Goal: Task Accomplishment & Management: Complete application form

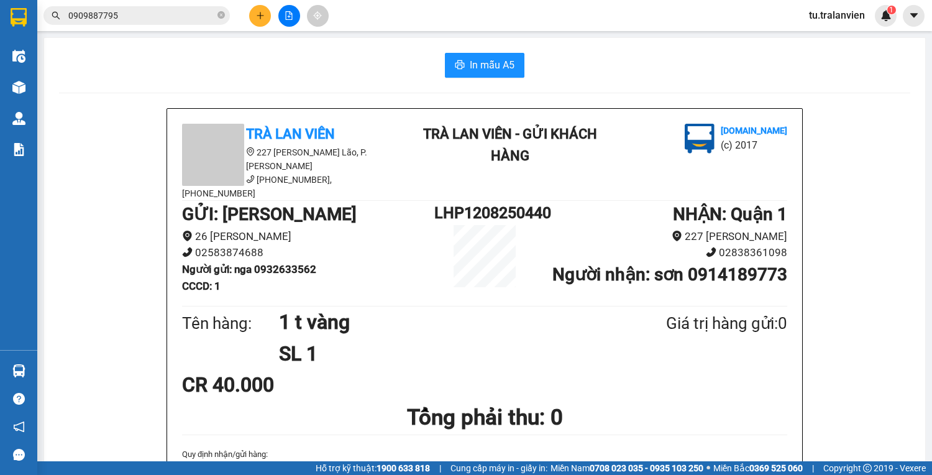
click at [130, 18] on input "0909887795" at bounding box center [141, 16] width 147 height 14
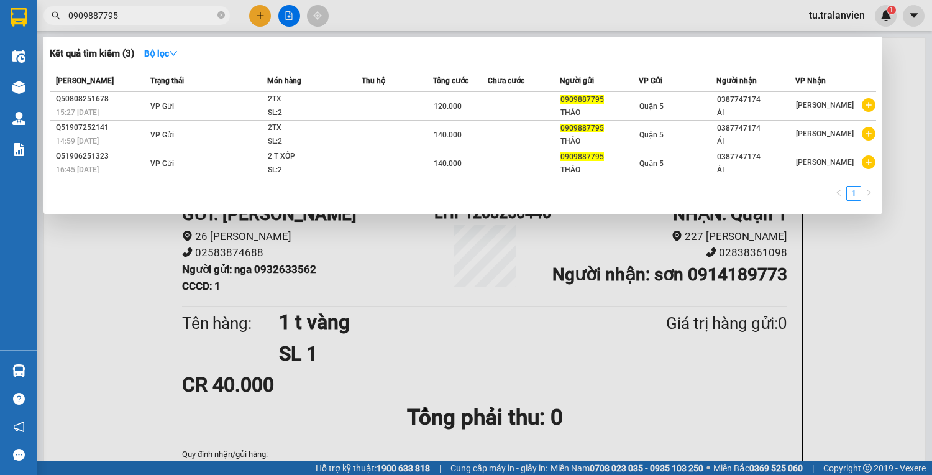
click at [130, 18] on input "0909887795" at bounding box center [141, 16] width 147 height 14
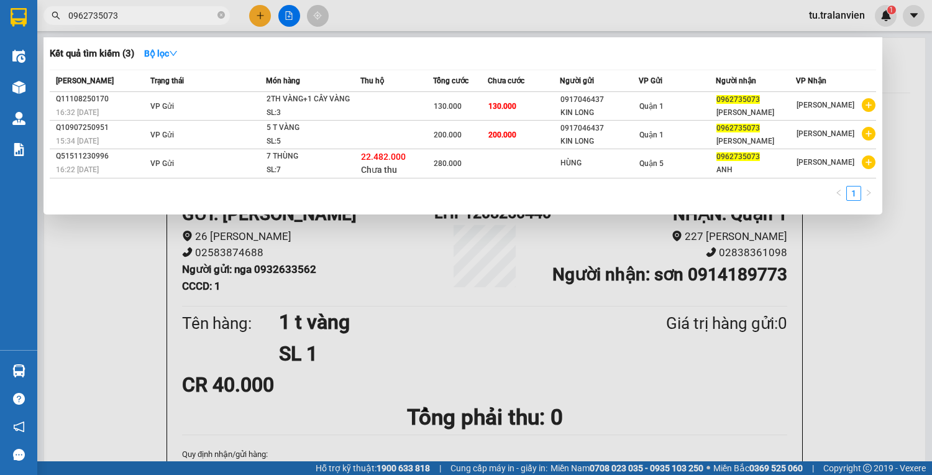
click at [132, 5] on div at bounding box center [466, 237] width 932 height 475
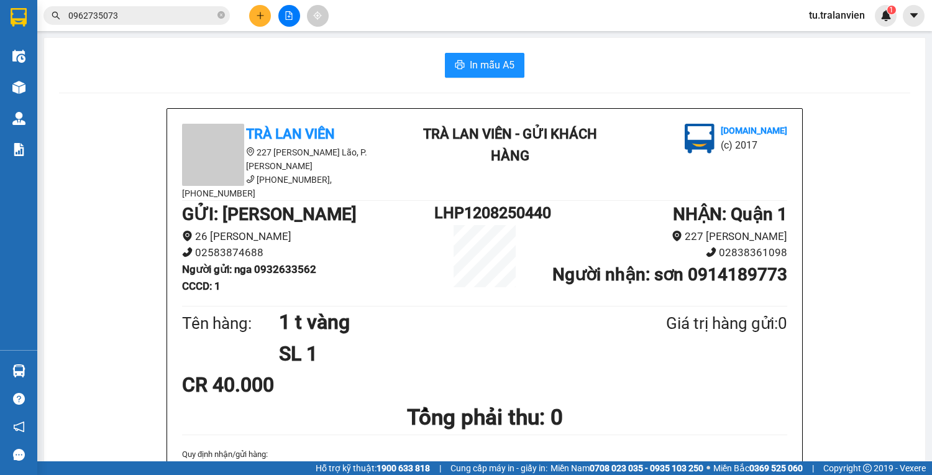
click at [132, 5] on div "Kết quả tìm kiếm ( 3 ) Bộ lọc Mã ĐH Trạng thái Món hàng Thu hộ Tổng cước Chưa c…" at bounding box center [121, 16] width 242 height 22
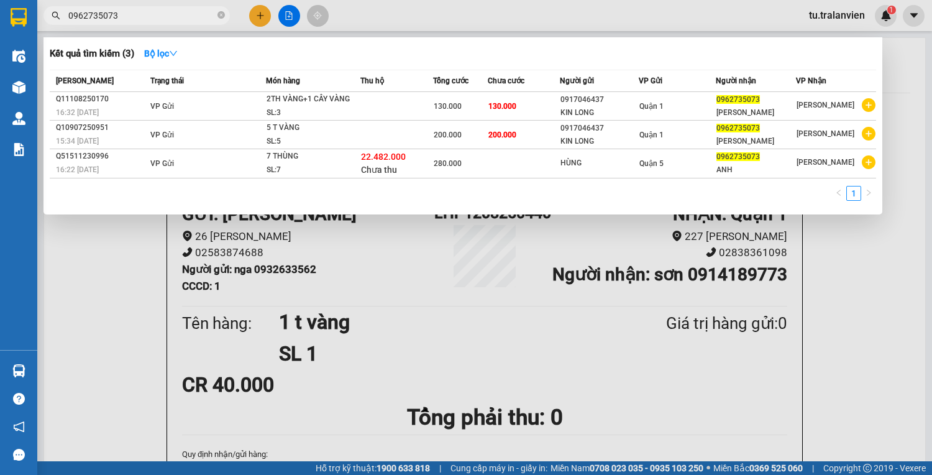
click at [130, 11] on input "0962735073" at bounding box center [141, 16] width 147 height 14
paste input "0935179303"
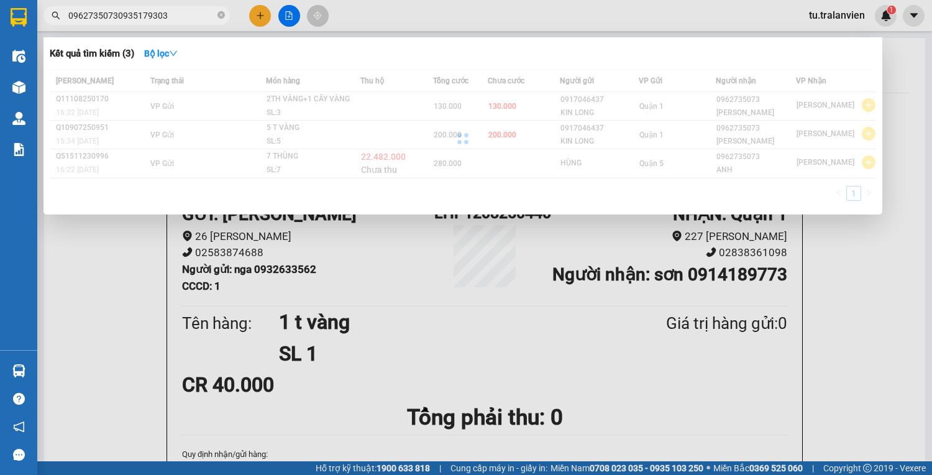
click at [153, 17] on input "09627350730935179303" at bounding box center [141, 16] width 147 height 14
paste input "text"
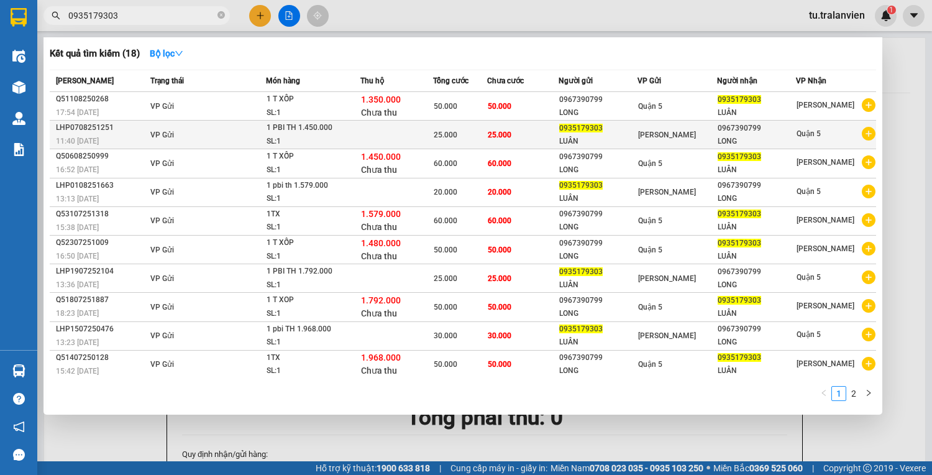
type input "0935179303"
drag, startPoint x: 245, startPoint y: 128, endPoint x: 214, endPoint y: 132, distance: 32.0
click at [214, 132] on td "VP Gửi" at bounding box center [206, 134] width 119 height 29
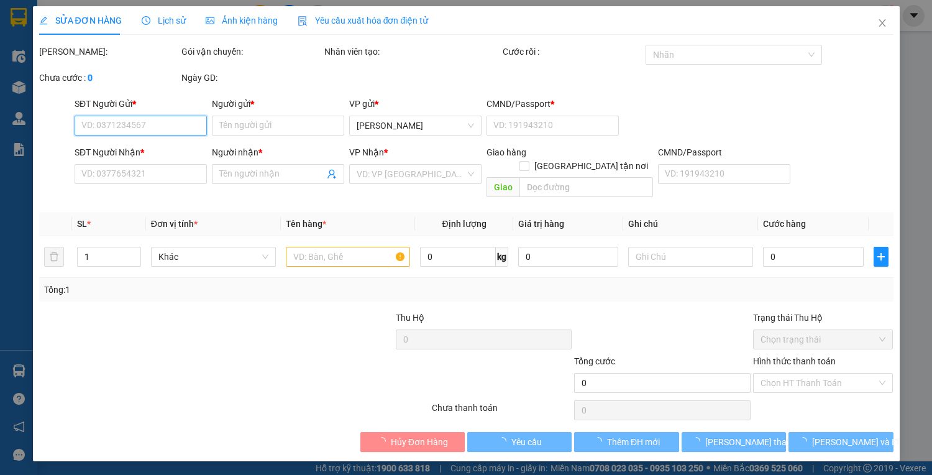
type input "0935179303"
type input "LUÂN"
type input "1"
type input "0967390799"
type input "LONG"
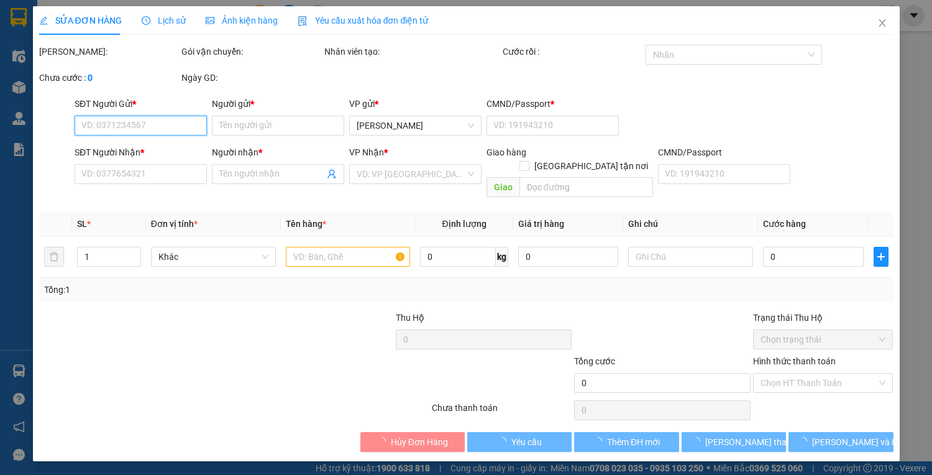
type input "25.000"
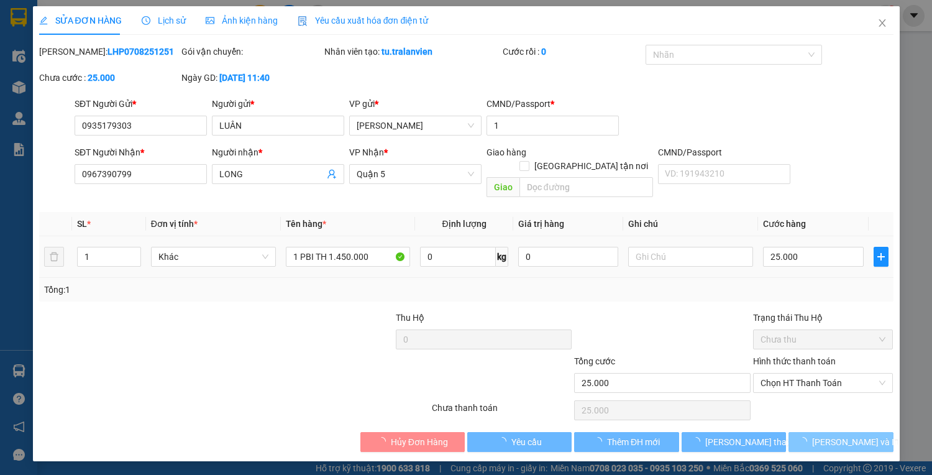
click at [840, 435] on span "[PERSON_NAME] và In" at bounding box center [855, 442] width 87 height 14
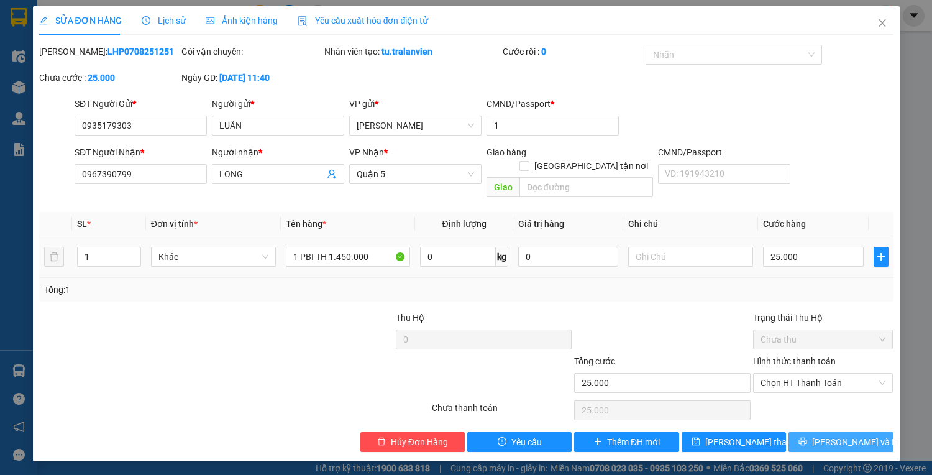
click at [840, 435] on span "[PERSON_NAME] và In" at bounding box center [855, 442] width 87 height 14
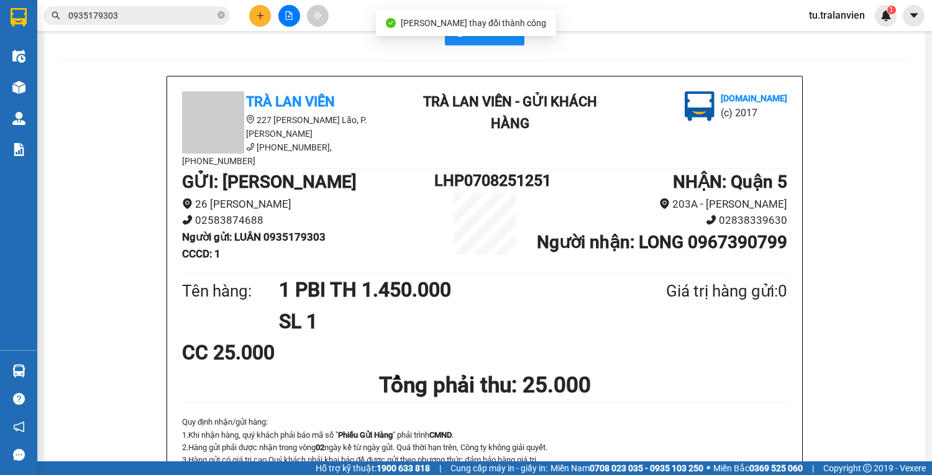
scroll to position [50, 0]
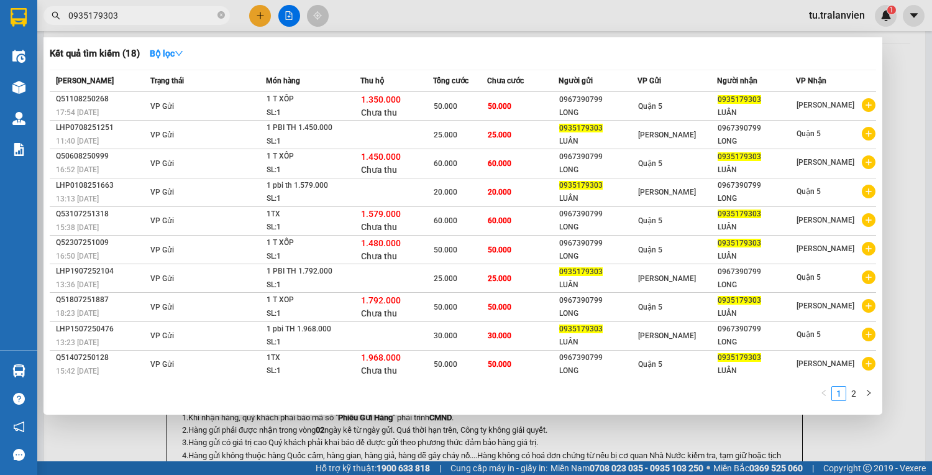
click at [98, 12] on input "0935179303" at bounding box center [141, 16] width 147 height 14
click at [261, 11] on div at bounding box center [466, 237] width 932 height 475
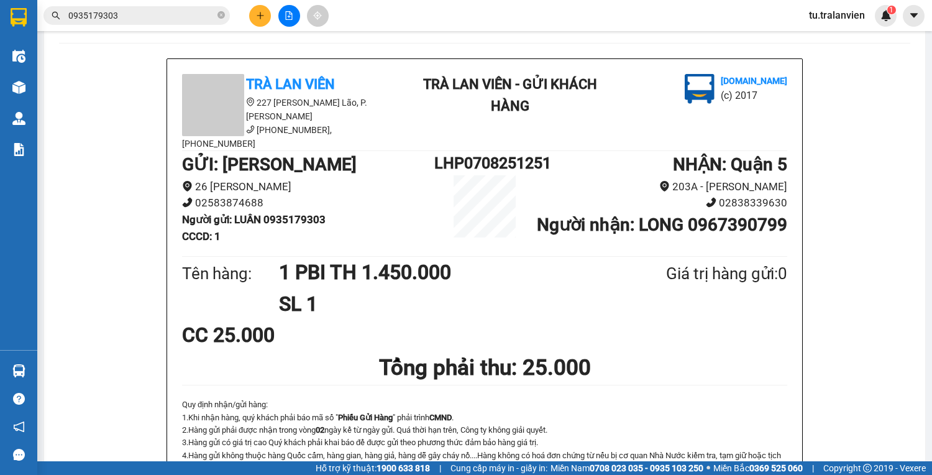
click at [261, 11] on icon "plus" at bounding box center [260, 15] width 9 height 9
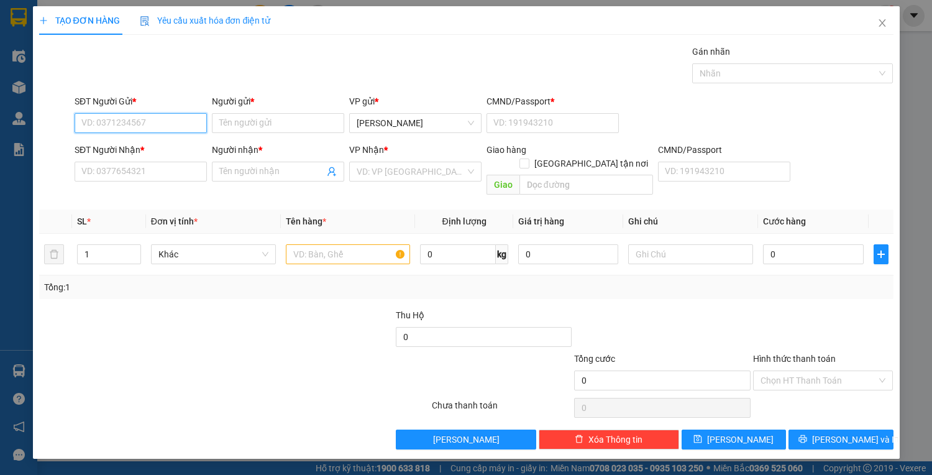
click at [178, 116] on input "SĐT Người Gửi *" at bounding box center [141, 123] width 132 height 20
type input "0902855717"
click at [314, 110] on div "Người gửi *" at bounding box center [278, 103] width 132 height 19
click at [312, 114] on input "Người gửi *" at bounding box center [278, 123] width 132 height 20
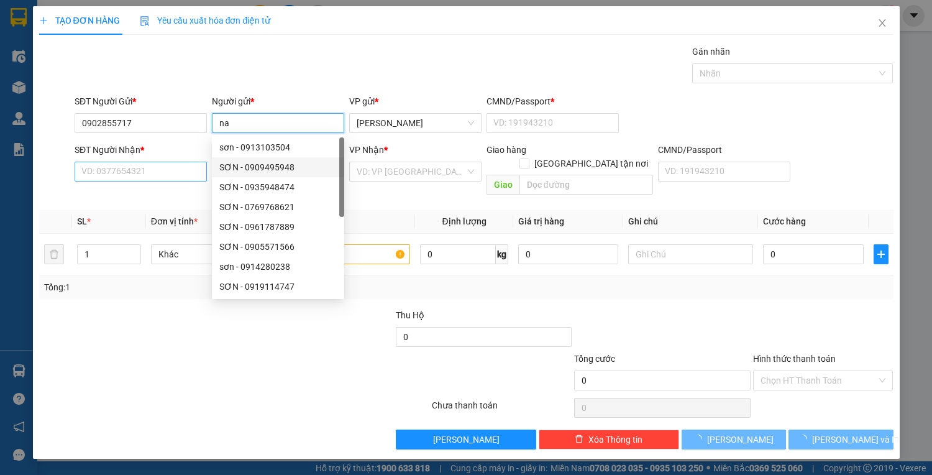
type input "na"
click at [181, 175] on input "SĐT Người Nhận *" at bounding box center [141, 171] width 132 height 20
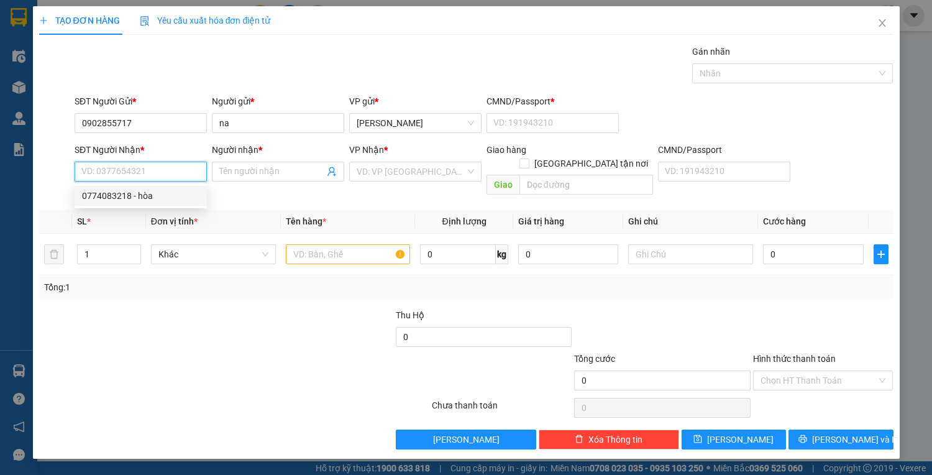
click at [173, 192] on div "0774083218 - hòa" at bounding box center [140, 196] width 117 height 14
type input "0774083218"
type input "hòa"
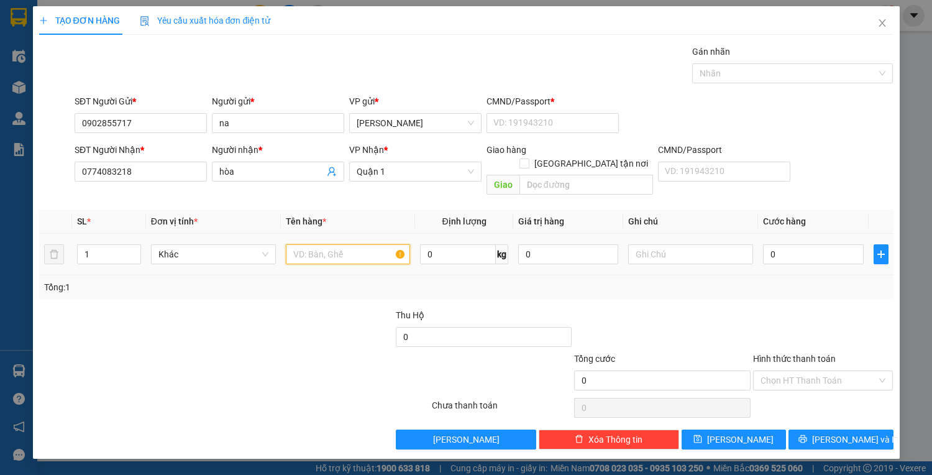
click at [329, 244] on input "text" at bounding box center [348, 254] width 125 height 20
click at [330, 244] on input "text" at bounding box center [348, 254] width 125 height 20
type input "1 t vàng"
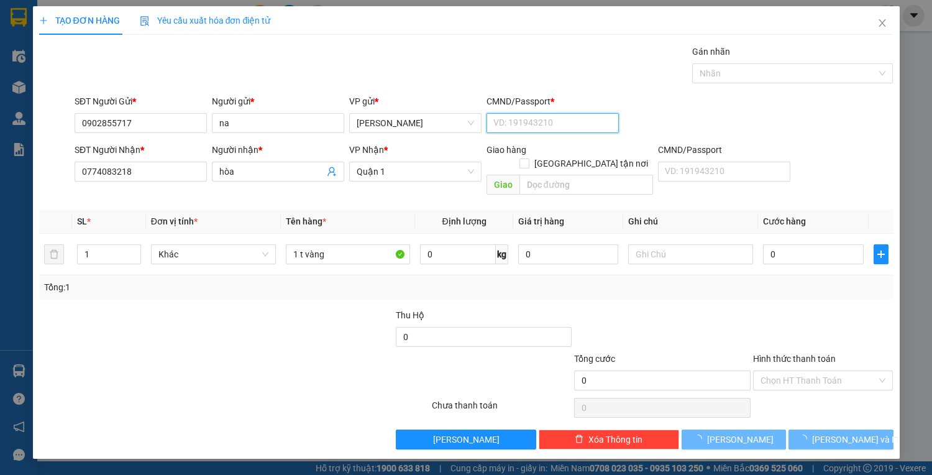
click at [548, 121] on input "CMND/Passport *" at bounding box center [552, 123] width 132 height 20
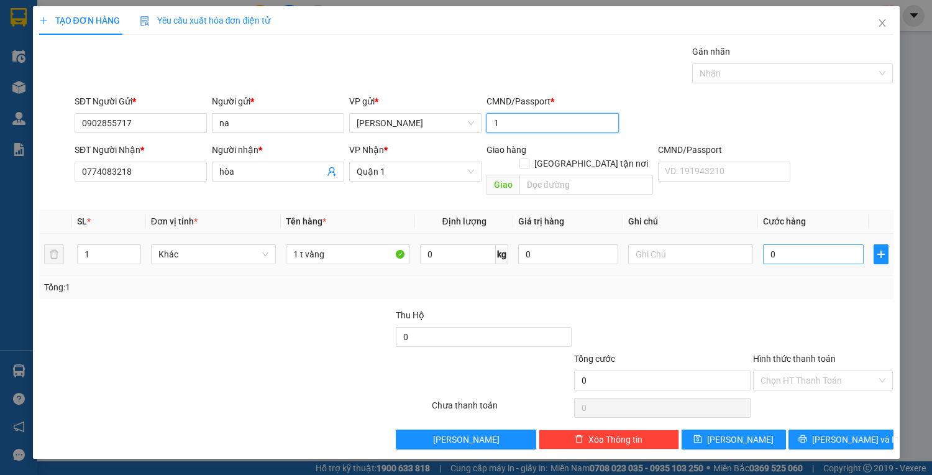
type input "1"
click at [773, 244] on input "0" at bounding box center [813, 254] width 100 height 20
type input "3"
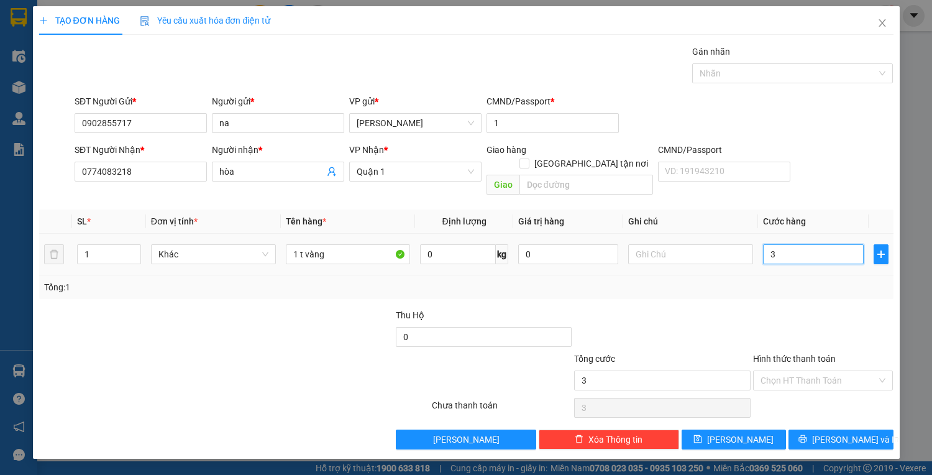
type input "35"
type input "35.000"
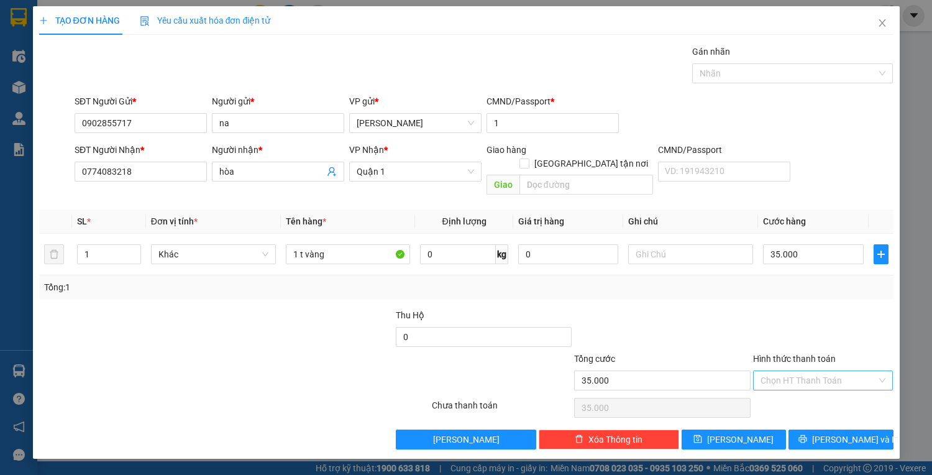
click at [840, 371] on input "Hình thức thanh toán" at bounding box center [818, 380] width 117 height 19
click at [835, 382] on div "Tại văn phòng" at bounding box center [823, 390] width 140 height 20
type input "0"
click at [846, 435] on div "TẠO ĐƠN HÀNG Yêu cầu xuất hóa đơn điện tử Transit Pickup Surcharge Ids Transit …" at bounding box center [466, 232] width 866 height 452
click at [842, 432] on span "[PERSON_NAME] và In" at bounding box center [855, 439] width 87 height 14
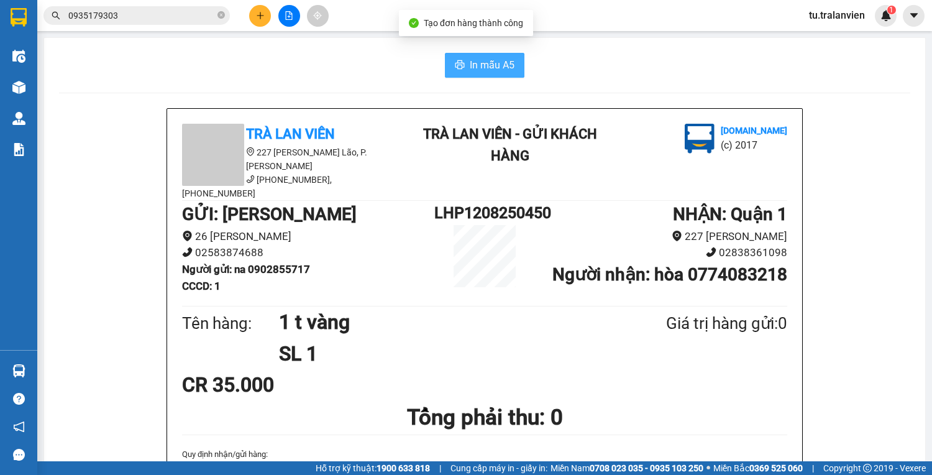
click at [493, 68] on span "In mẫu A5" at bounding box center [492, 65] width 45 height 16
click at [258, 18] on icon "plus" at bounding box center [260, 15] width 9 height 9
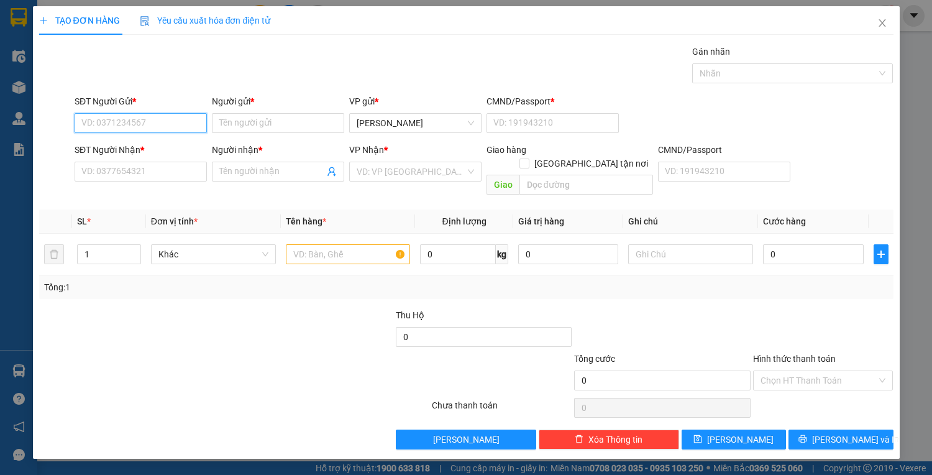
click at [147, 129] on input "SĐT Người Gửi *" at bounding box center [141, 123] width 132 height 20
click at [153, 127] on input "528" at bounding box center [141, 123] width 132 height 20
click at [157, 137] on div "0948219528 - DŨNG" at bounding box center [141, 147] width 132 height 20
type input "0948219528"
type input "DŨNG"
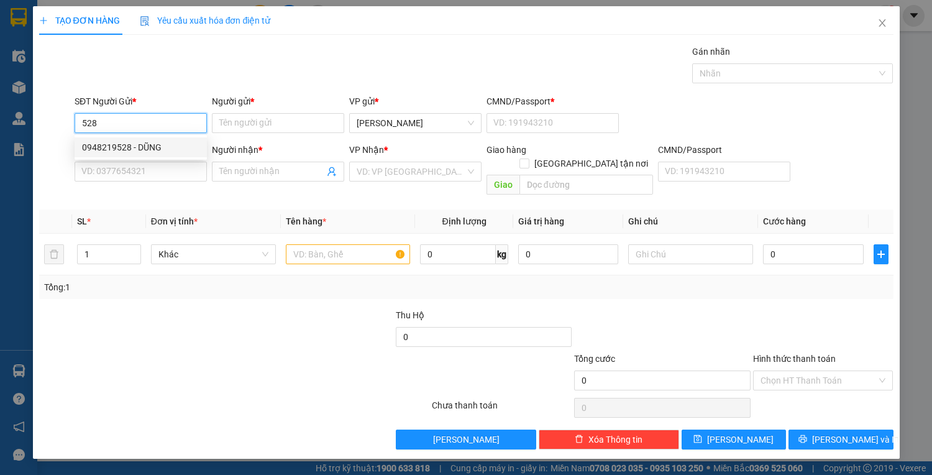
type input "1"
type input "0903767491"
type input "VINH"
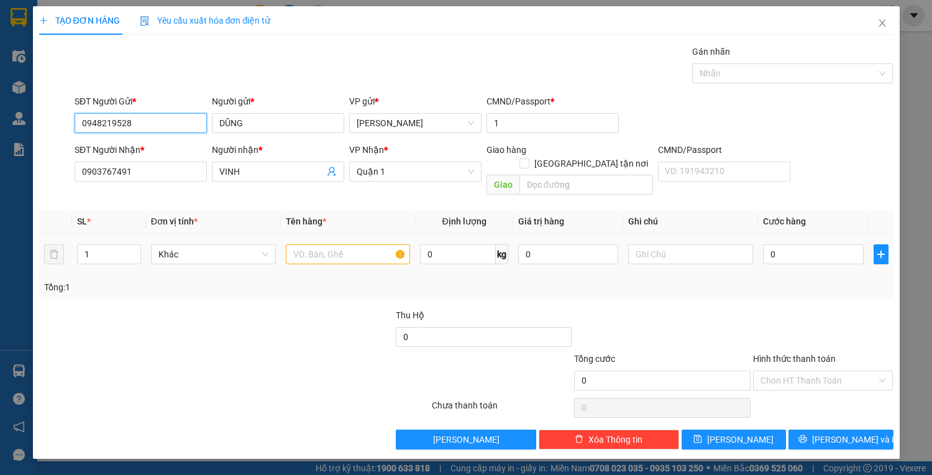
type input "0948219528"
click at [291, 244] on input "text" at bounding box center [348, 254] width 125 height 20
type input "4"
type input "8 t vàng"
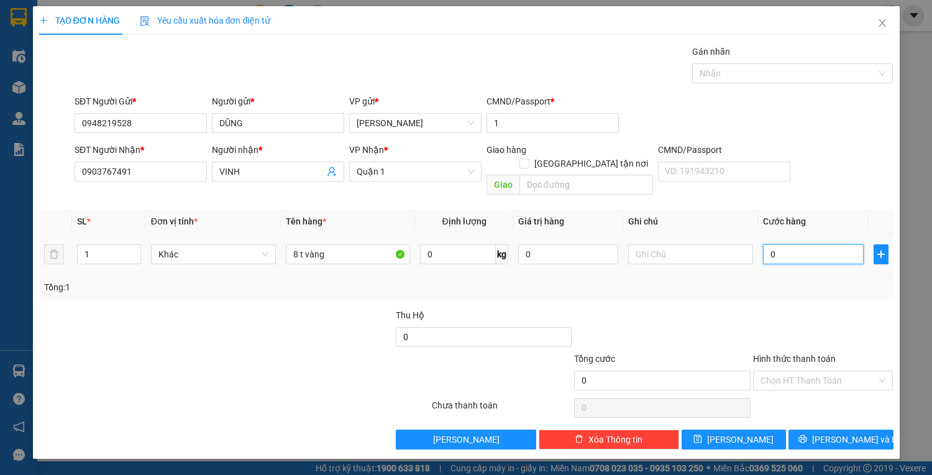
click at [788, 244] on input "0" at bounding box center [813, 254] width 100 height 20
type input "3"
type input "36"
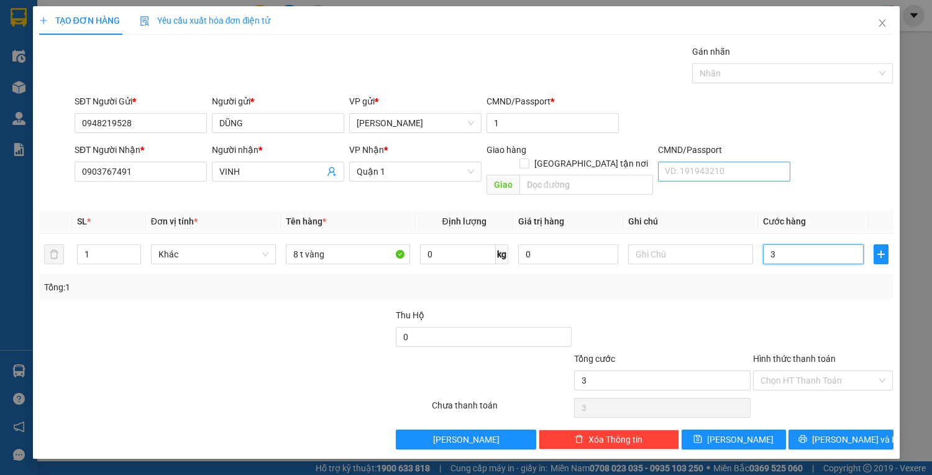
type input "36"
type input "360"
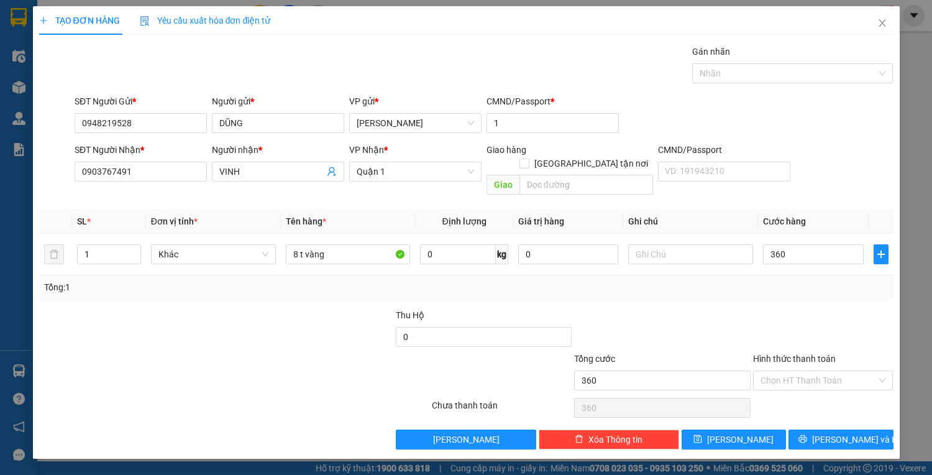
type input "360.000"
drag, startPoint x: 806, startPoint y: 350, endPoint x: 805, endPoint y: 358, distance: 7.5
click at [805, 354] on div "Hình thức thanh toán" at bounding box center [823, 361] width 140 height 19
click at [806, 371] on input "Hình thức thanh toán" at bounding box center [818, 380] width 117 height 19
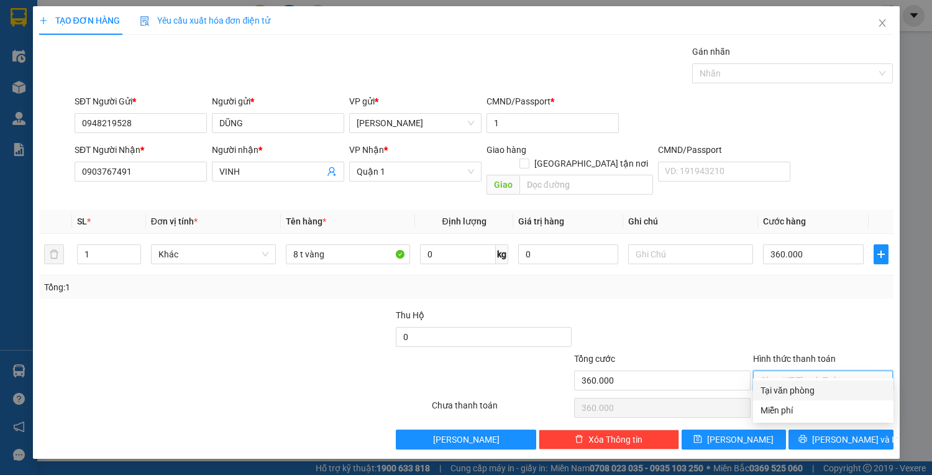
click at [809, 384] on div "Tại văn phòng" at bounding box center [822, 390] width 125 height 14
type input "0"
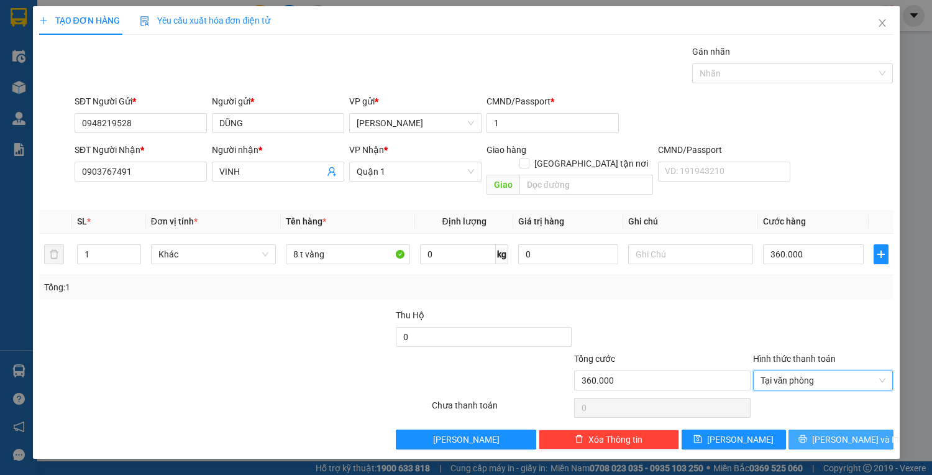
click at [814, 429] on button "[PERSON_NAME] và In" at bounding box center [840, 439] width 104 height 20
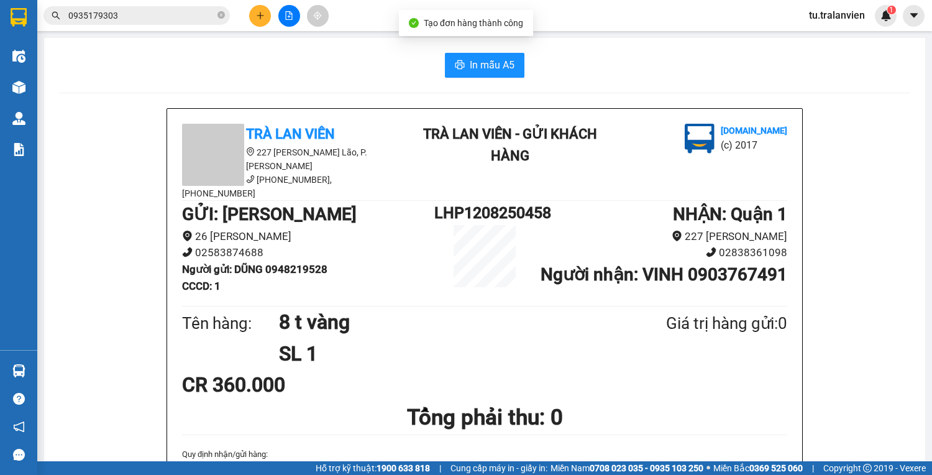
click at [465, 74] on button "In mẫu A5" at bounding box center [485, 65] width 80 height 25
click at [465, 70] on button "In mẫu A5" at bounding box center [485, 65] width 80 height 25
click at [261, 19] on icon "plus" at bounding box center [260, 15] width 9 height 9
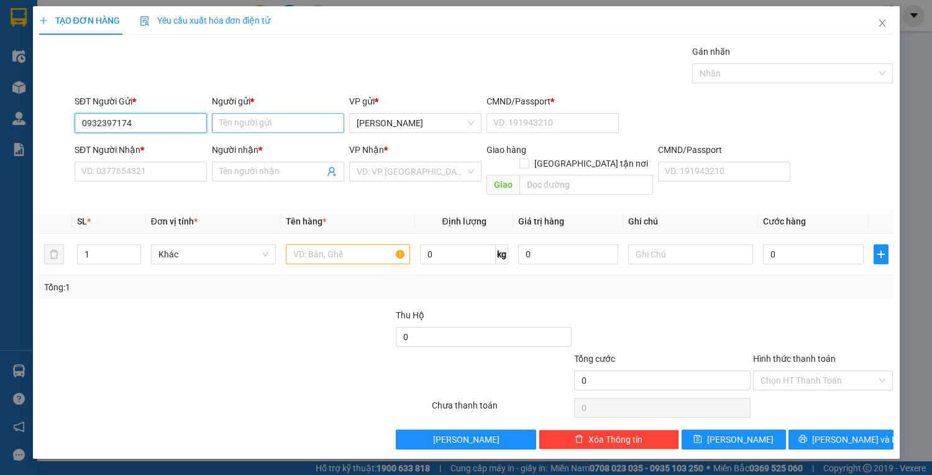
type input "0932397174"
click at [244, 127] on input "Người gửi *" at bounding box center [278, 123] width 132 height 20
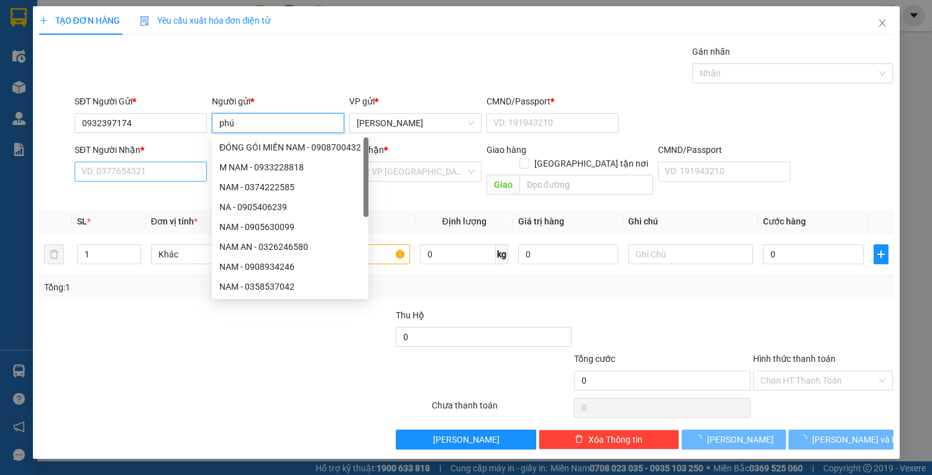
type input "phú"
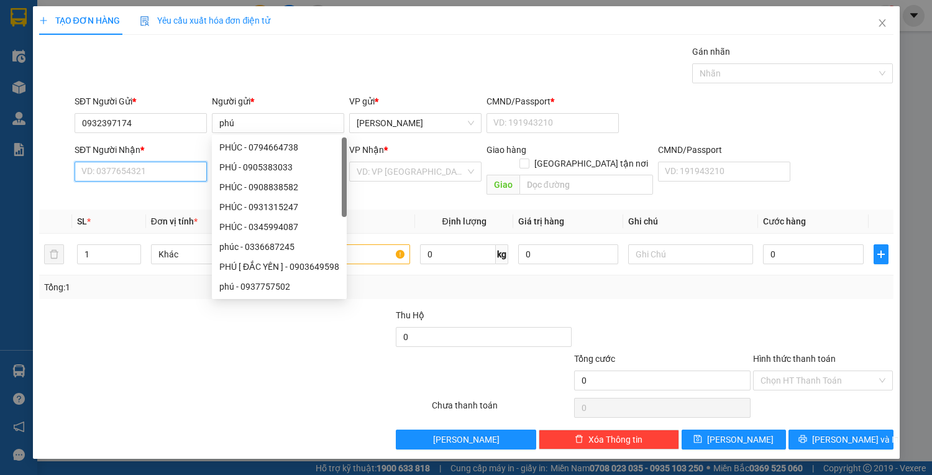
click at [101, 176] on input "SĐT Người Nhận *" at bounding box center [141, 171] width 132 height 20
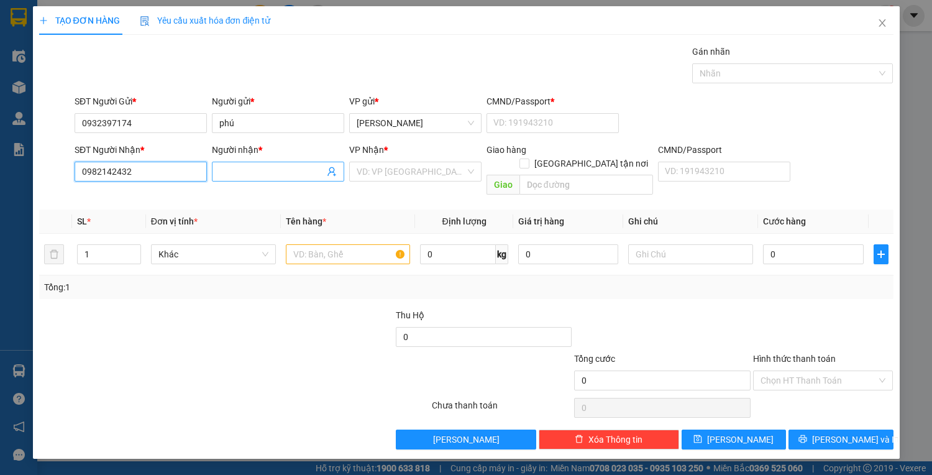
type input "0982142432"
click at [255, 170] on input "Người nhận *" at bounding box center [271, 172] width 105 height 14
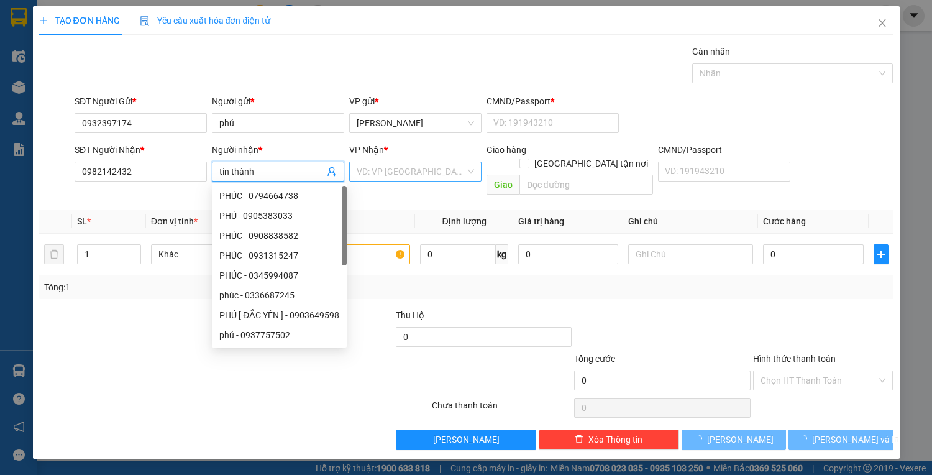
type input "tín thành"
drag, startPoint x: 420, startPoint y: 166, endPoint x: 393, endPoint y: 241, distance: 79.8
click at [419, 167] on input "search" at bounding box center [411, 171] width 109 height 19
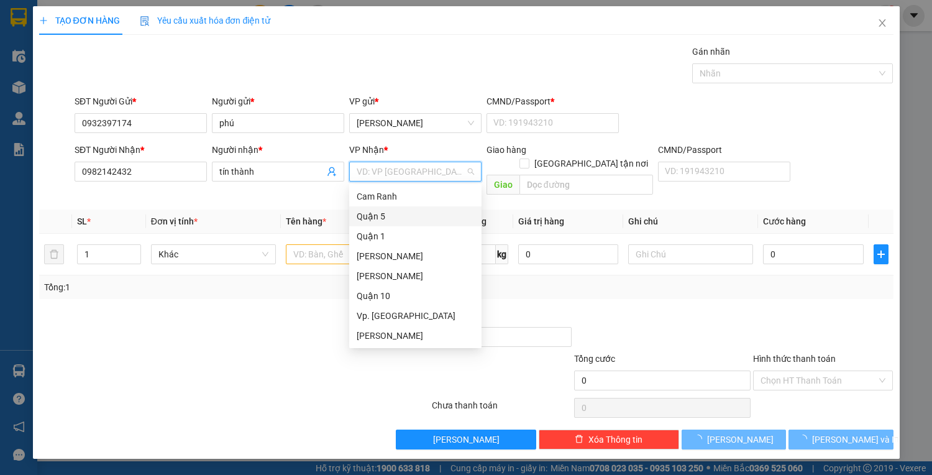
click at [387, 219] on div "Quận 5" at bounding box center [415, 216] width 117 height 14
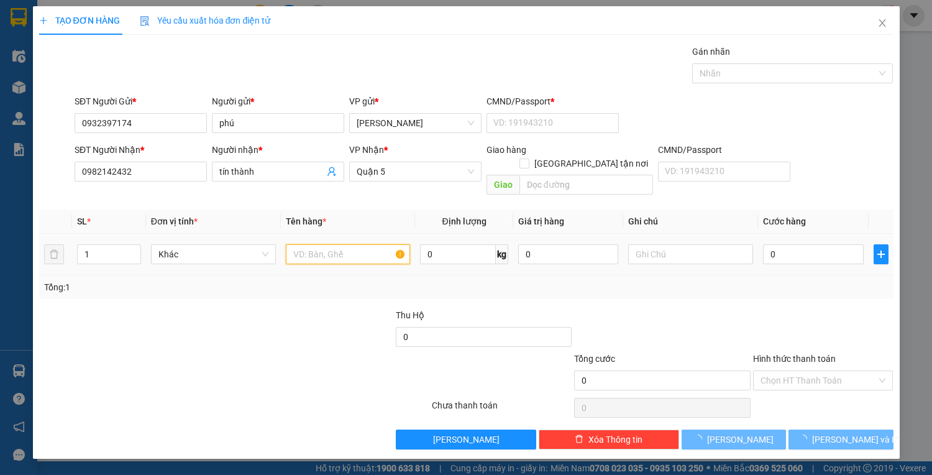
click at [332, 244] on input "text" at bounding box center [348, 254] width 125 height 20
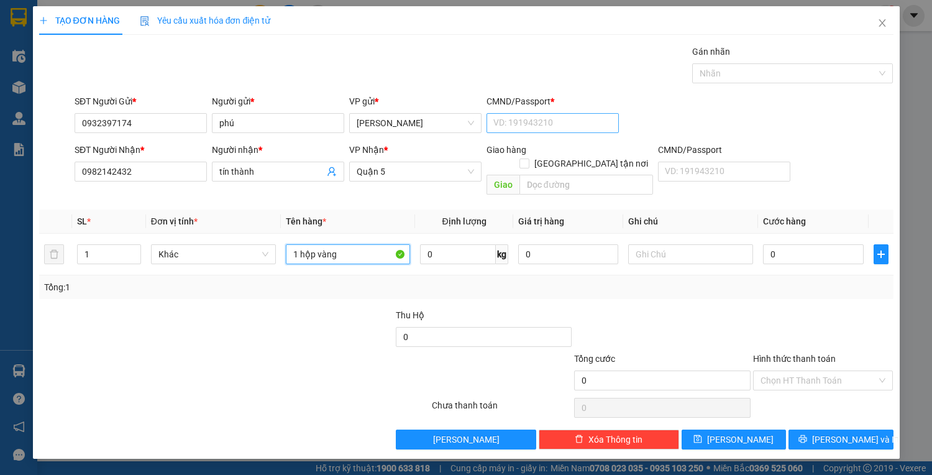
type input "1 hộp vàng"
click at [579, 123] on input "CMND/Passport *" at bounding box center [552, 123] width 132 height 20
type input "1"
click at [783, 246] on input "0" at bounding box center [813, 254] width 100 height 20
type input "2"
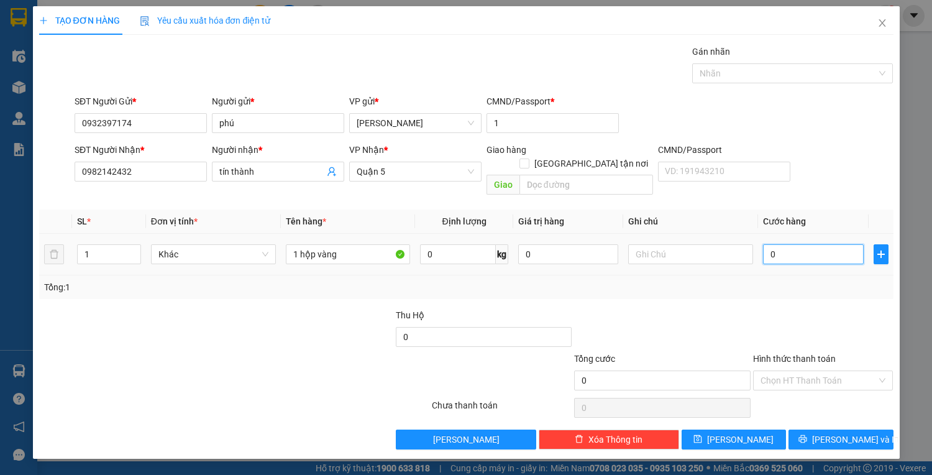
type input "2"
type input "25"
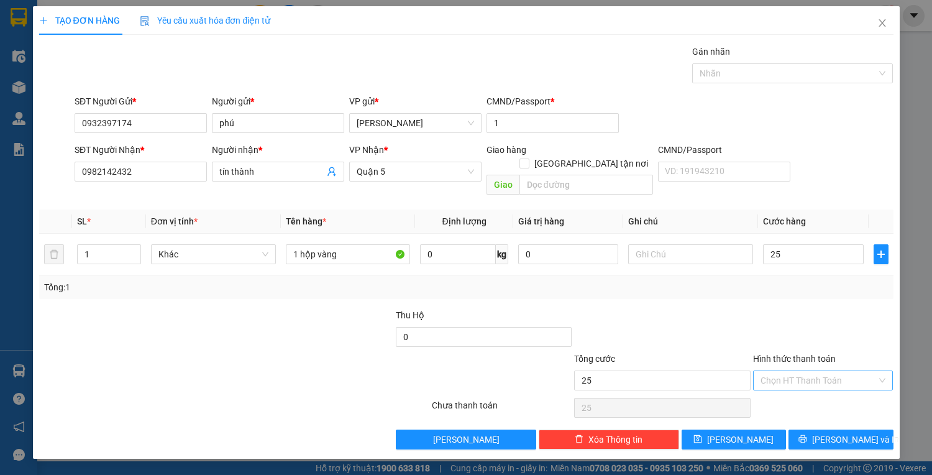
type input "25.000"
click at [850, 371] on input "Hình thức thanh toán" at bounding box center [818, 380] width 117 height 19
click at [828, 393] on div "Tại văn phòng" at bounding box center [822, 390] width 125 height 14
type input "0"
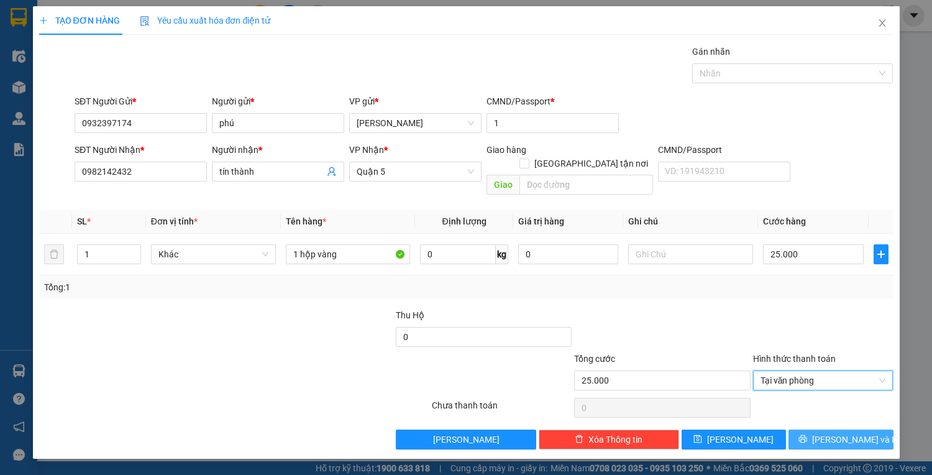
click at [842, 432] on span "[PERSON_NAME] và In" at bounding box center [855, 439] width 87 height 14
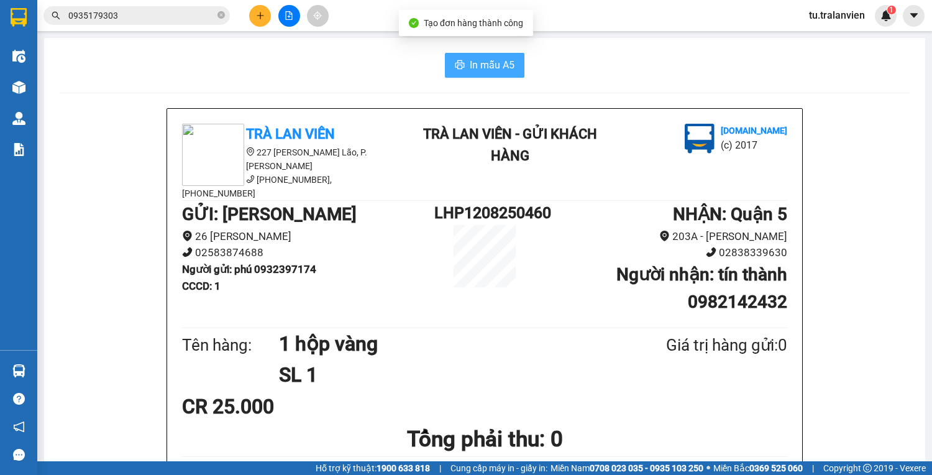
click at [488, 65] on span "In mẫu A5" at bounding box center [492, 65] width 45 height 16
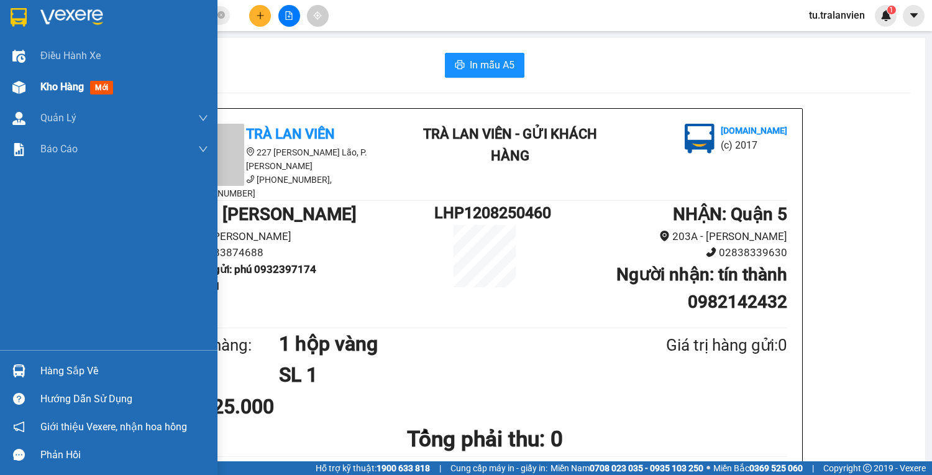
click at [22, 86] on img at bounding box center [18, 87] width 13 height 13
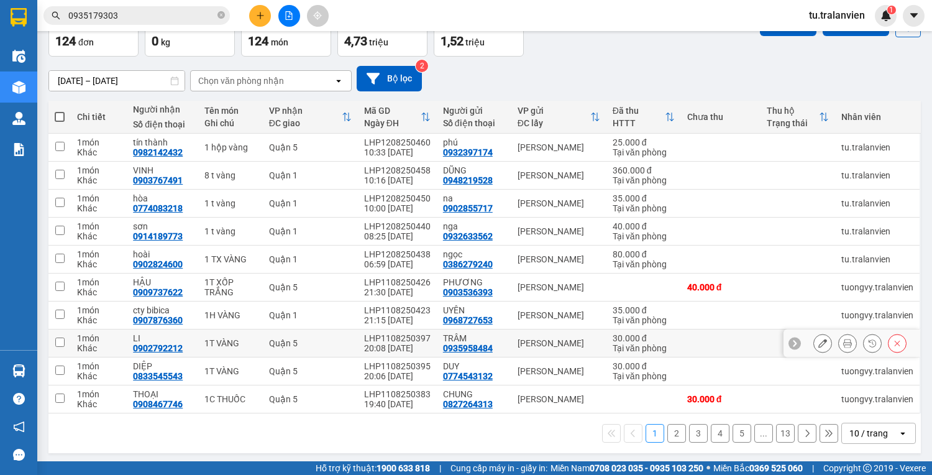
scroll to position [75, 0]
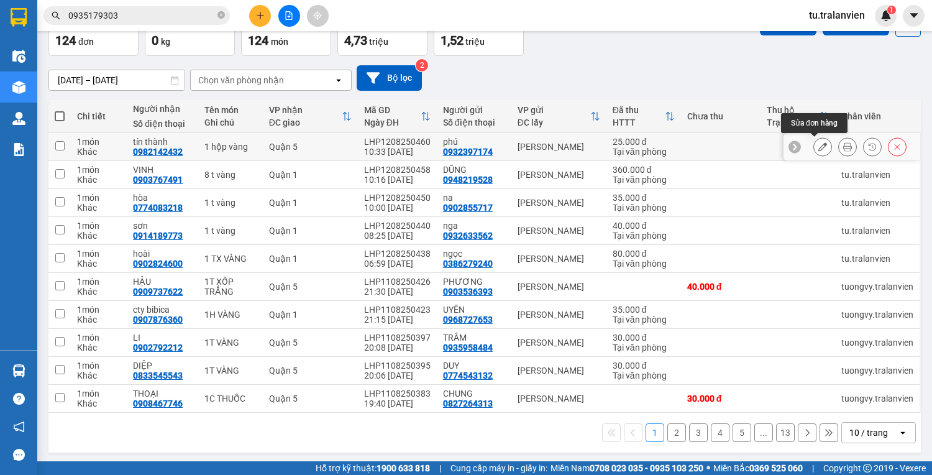
click at [818, 148] on icon at bounding box center [822, 146] width 9 height 9
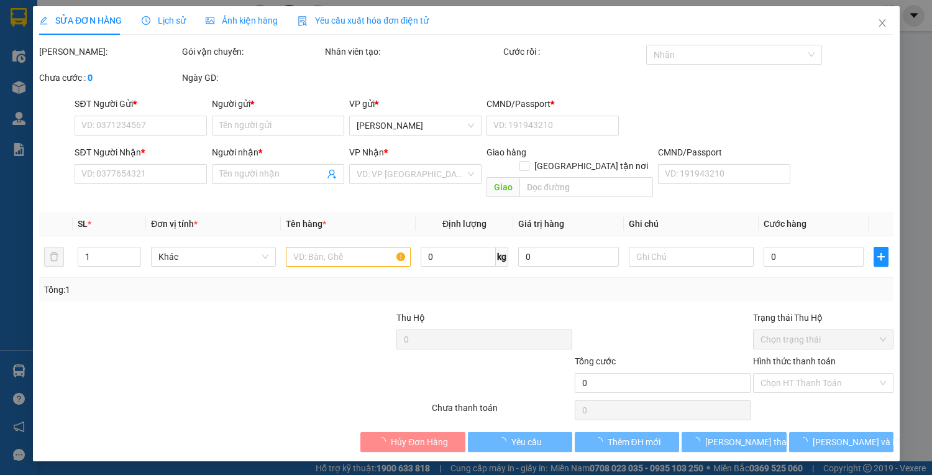
type input "0932397174"
type input "phú"
type input "1"
type input "0982142432"
type input "tín thành"
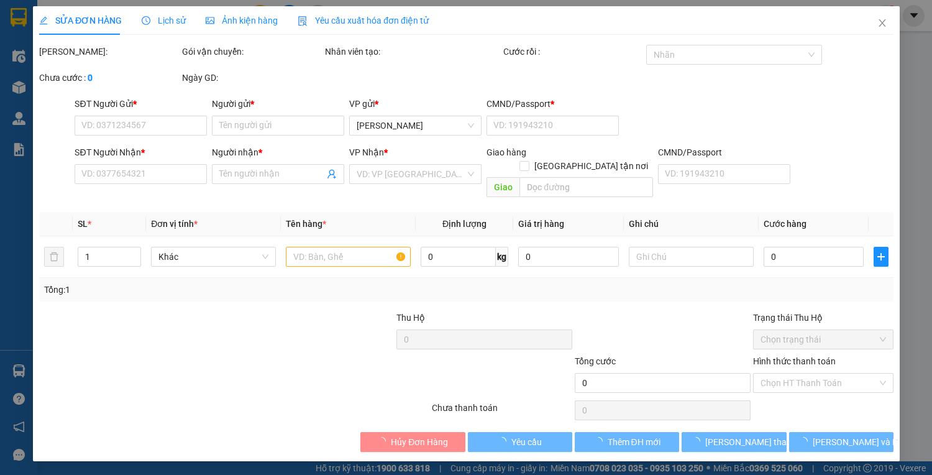
type input "25.000"
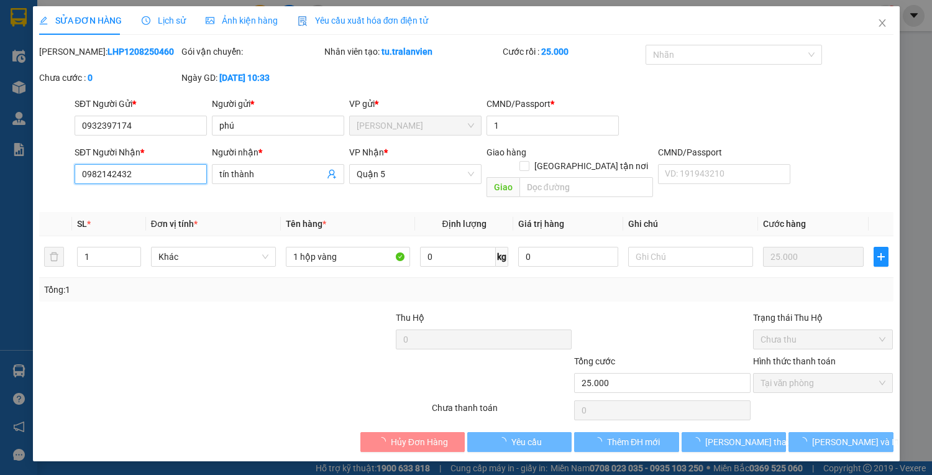
click at [149, 173] on input "0982142432" at bounding box center [141, 174] width 132 height 20
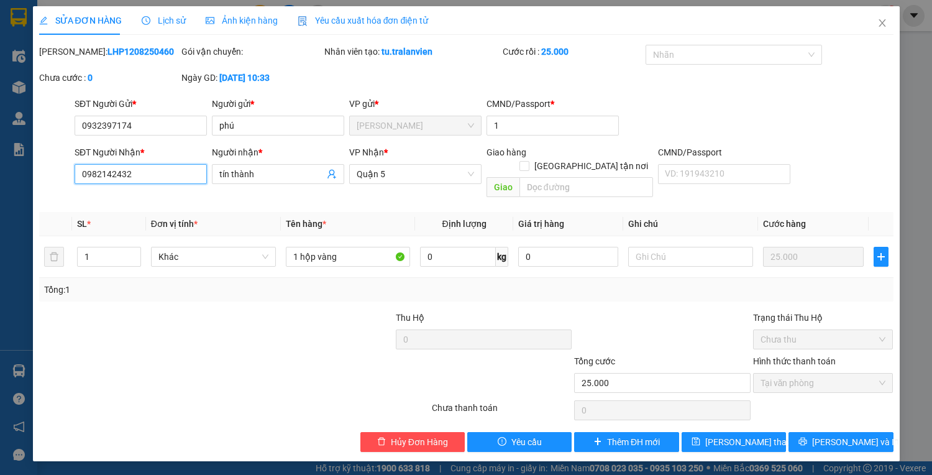
click at [149, 173] on input "0982142432" at bounding box center [141, 174] width 132 height 20
type input "0824142434"
click at [830, 435] on span "[PERSON_NAME] và In" at bounding box center [855, 442] width 87 height 14
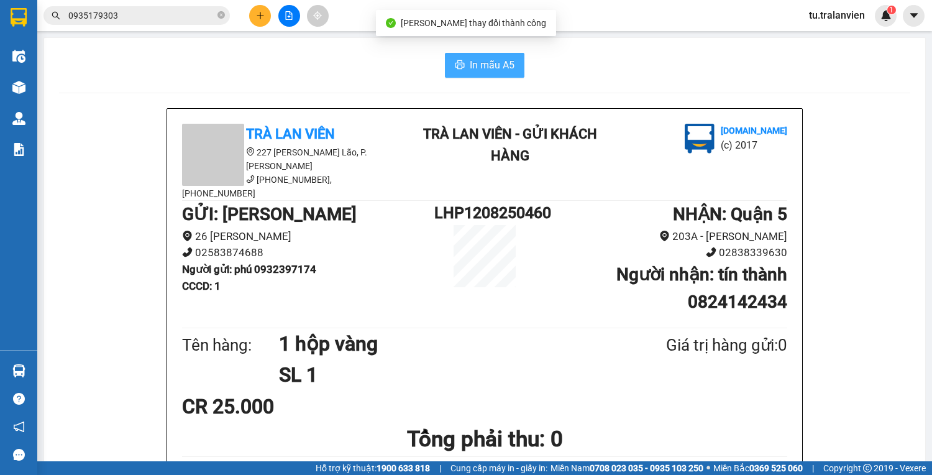
click at [519, 66] on button "In mẫu A5" at bounding box center [485, 65] width 80 height 25
click at [152, 17] on input "0935179303" at bounding box center [141, 16] width 147 height 14
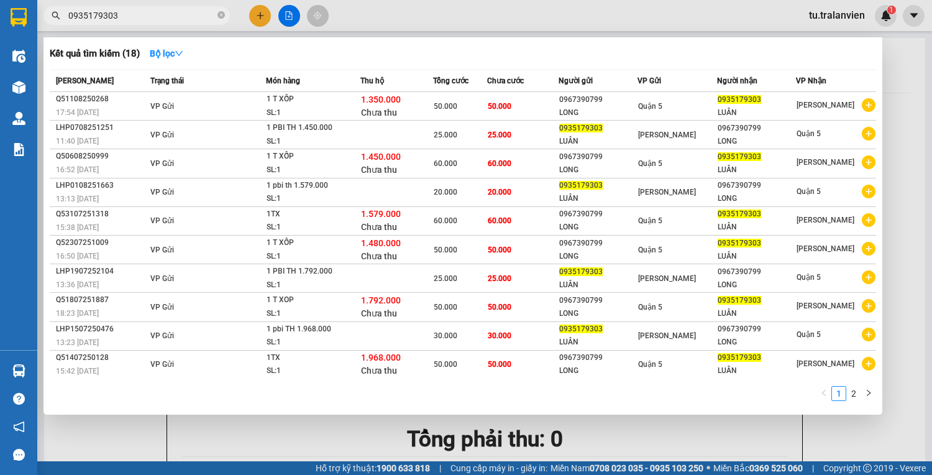
click at [152, 17] on input "0935179303" at bounding box center [141, 16] width 147 height 14
paste input "Q11108250148"
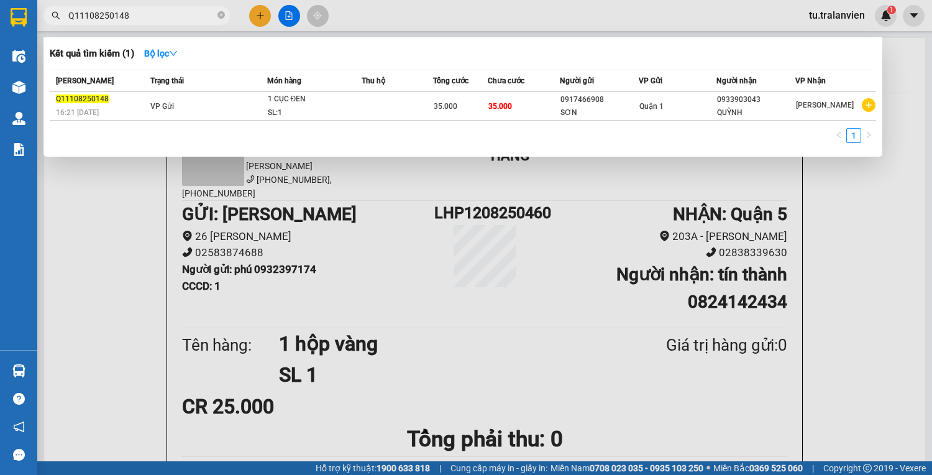
type input "Q11108250148"
click at [253, 9] on div at bounding box center [466, 237] width 932 height 475
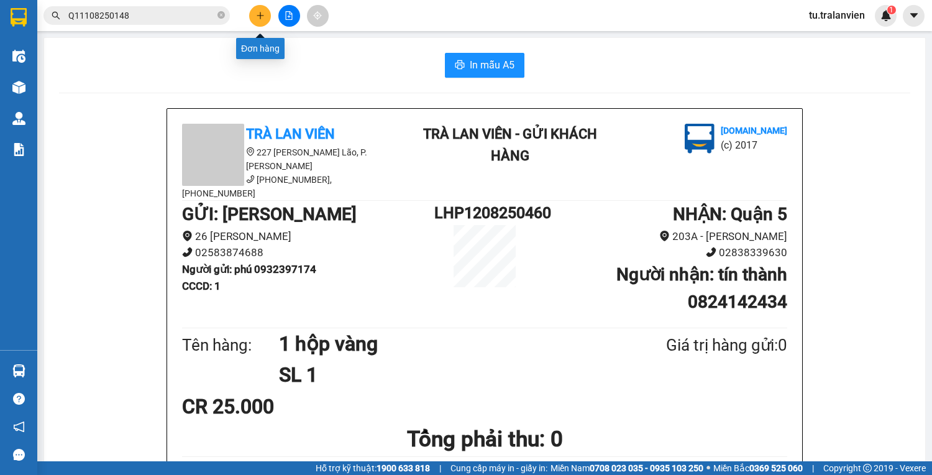
click at [255, 20] on button at bounding box center [260, 16] width 22 height 22
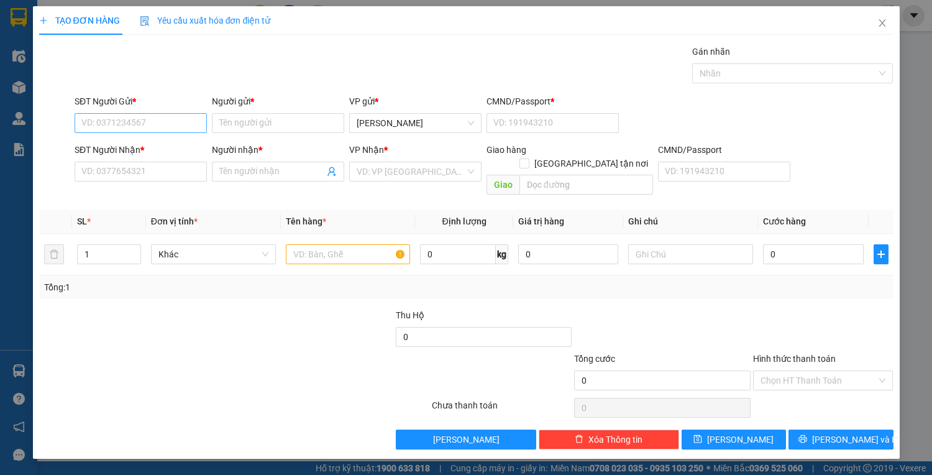
drag, startPoint x: 184, startPoint y: 136, endPoint x: 171, endPoint y: 128, distance: 14.8
click at [178, 134] on div "SĐT Người Gửi * VD: 0371234567" at bounding box center [141, 115] width 132 height 43
click at [171, 128] on input "SĐT Người Gửi *" at bounding box center [141, 123] width 132 height 20
click at [147, 145] on div "0909383677 - [PERSON_NAME]" at bounding box center [143, 147] width 122 height 14
type input "0909383677"
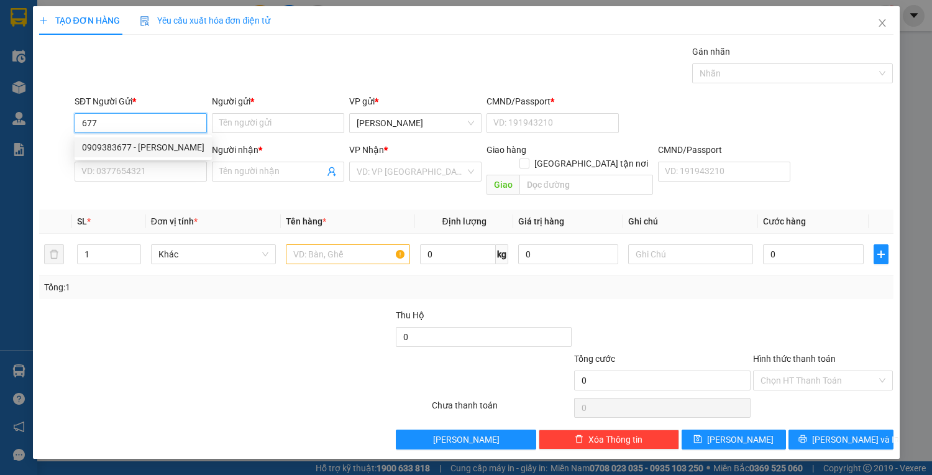
type input "QUỲNH"
type input "22548121"
type input "0902737933"
type input "TIÊN"
type input "22548121"
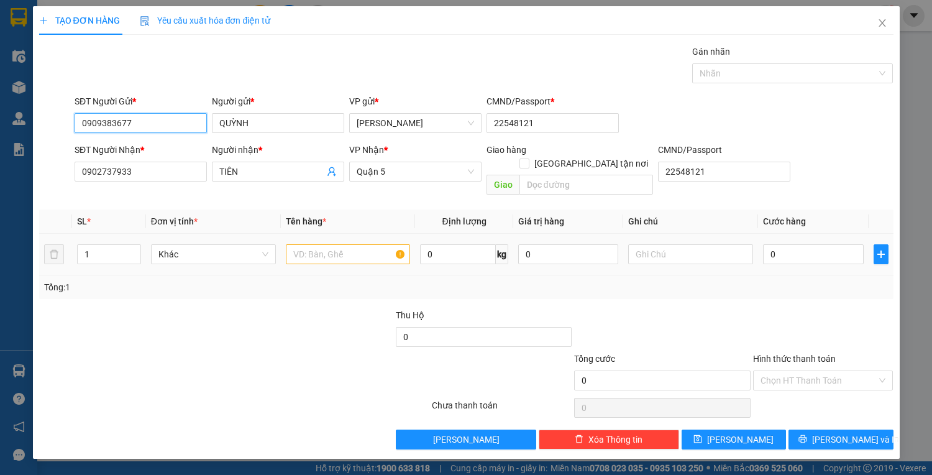
type input "0909383677"
drag, startPoint x: 343, startPoint y: 252, endPoint x: 335, endPoint y: 243, distance: 11.9
click at [341, 251] on td at bounding box center [348, 255] width 135 height 42
click at [335, 244] on input "text" at bounding box center [348, 254] width 125 height 20
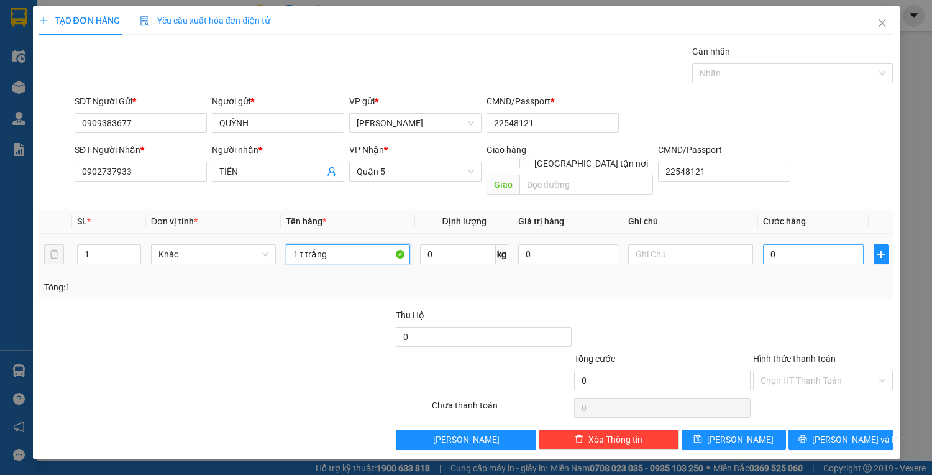
type input "1 t trắng"
click at [795, 244] on input "0" at bounding box center [813, 254] width 100 height 20
type input "4"
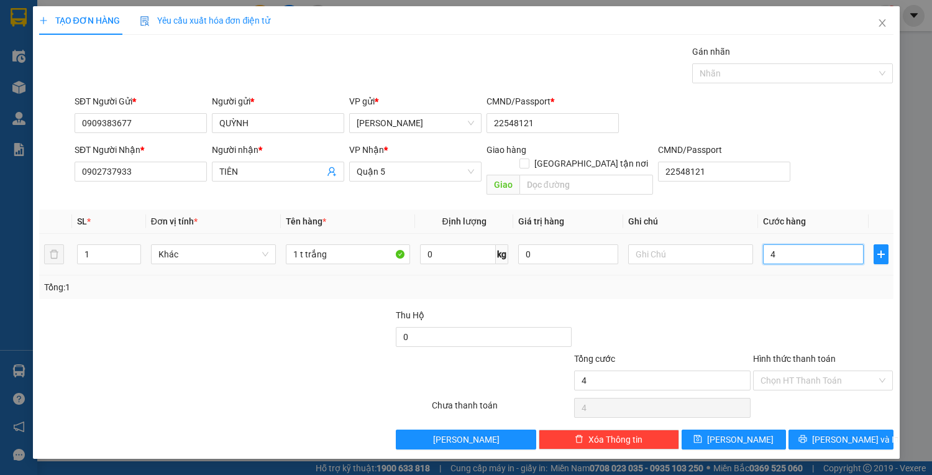
type input "45"
type input "45.000"
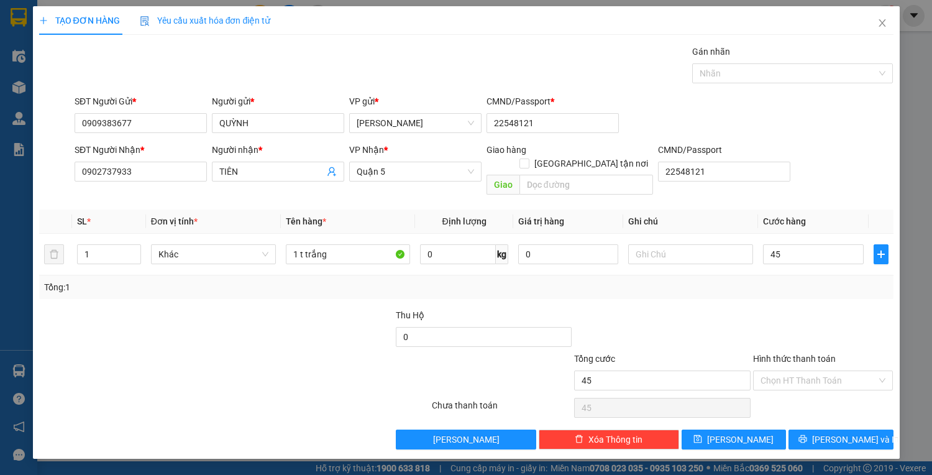
type input "45.000"
drag, startPoint x: 856, startPoint y: 437, endPoint x: 853, endPoint y: 428, distance: 9.6
click at [856, 437] on div "TẠO ĐƠN HÀNG Yêu cầu xuất hóa đơn điện tử Transit Pickup Surcharge Ids Transit …" at bounding box center [466, 232] width 866 height 452
click at [853, 432] on span "[PERSON_NAME] và In" at bounding box center [855, 439] width 87 height 14
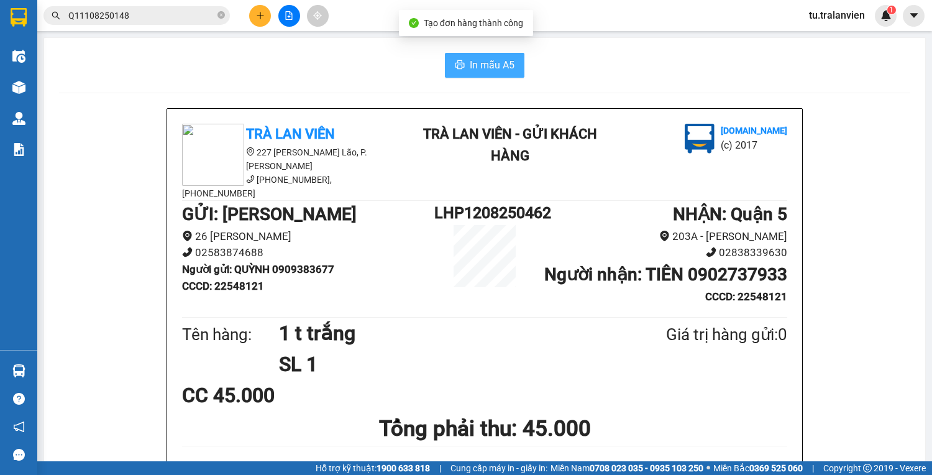
click at [512, 62] on button "In mẫu A5" at bounding box center [485, 65] width 80 height 25
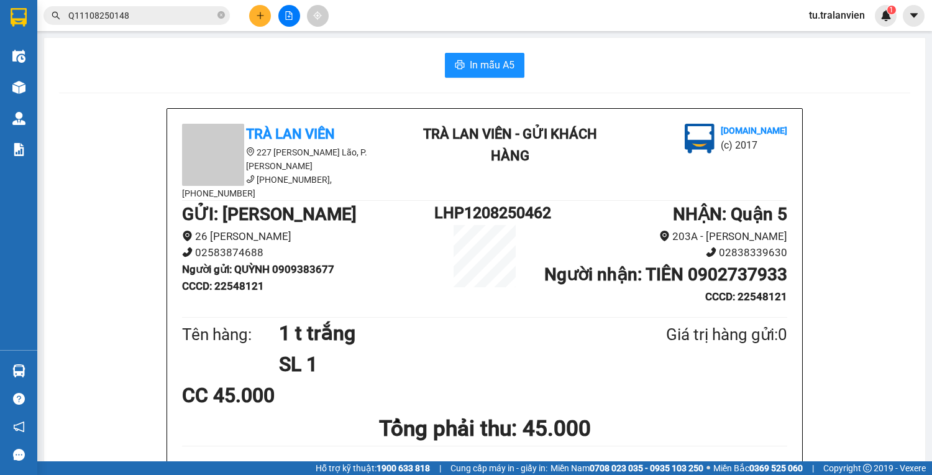
click at [256, 15] on icon "plus" at bounding box center [260, 15] width 9 height 9
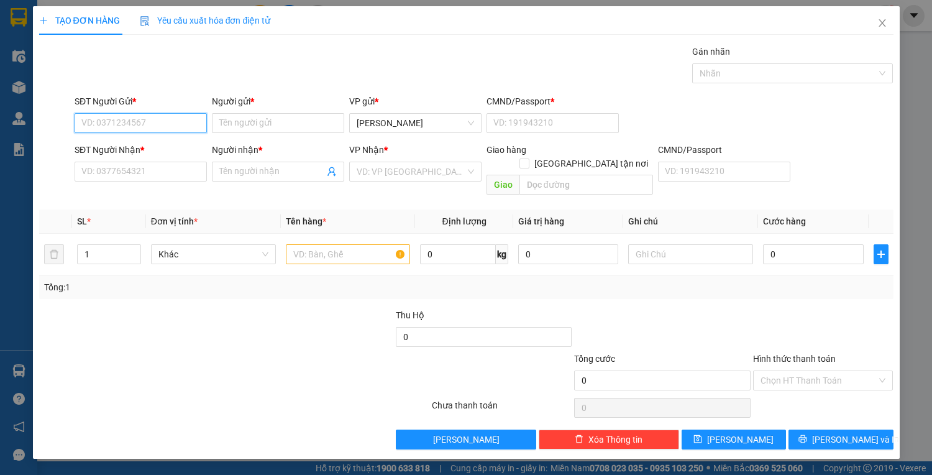
click at [174, 120] on input "SĐT Người Gửi *" at bounding box center [141, 123] width 132 height 20
type input "0934373832"
click at [171, 146] on div "0934373832 - vân" at bounding box center [140, 147] width 117 height 14
type input "vân"
type input "1"
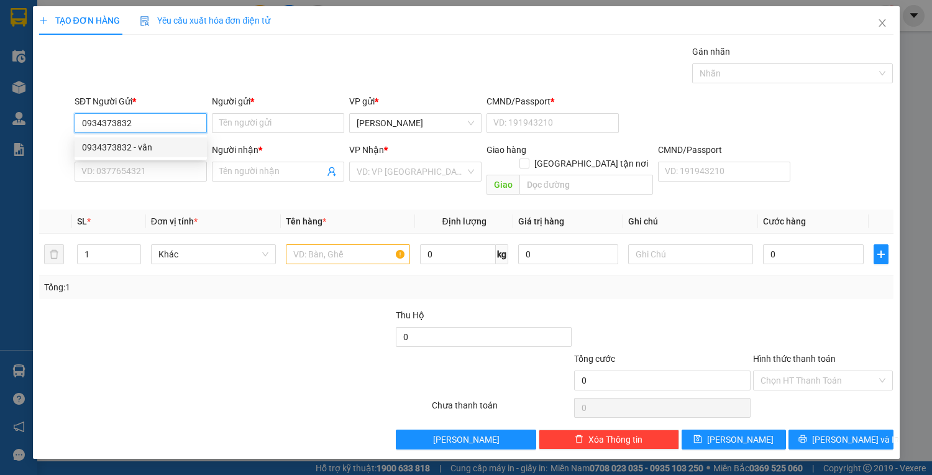
type input "0903703821"
type input "tiêm da vĩnh phat"
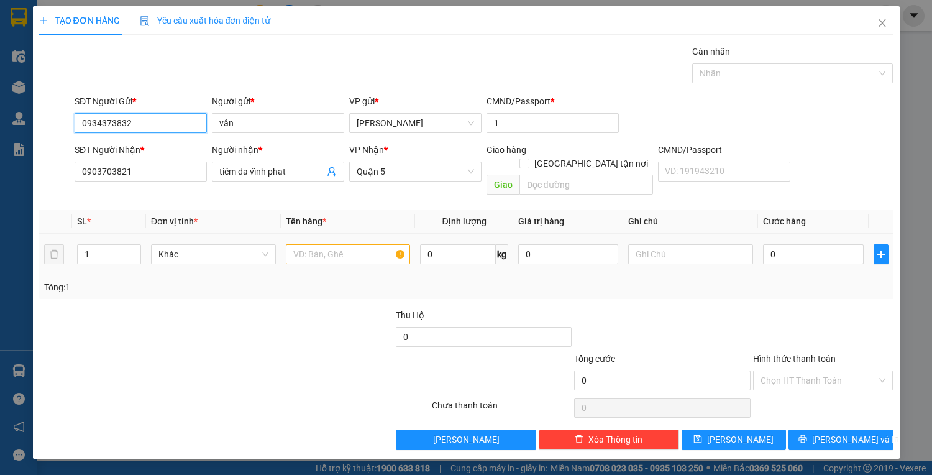
type input "0934373832"
click at [313, 244] on input "text" at bounding box center [348, 254] width 125 height 20
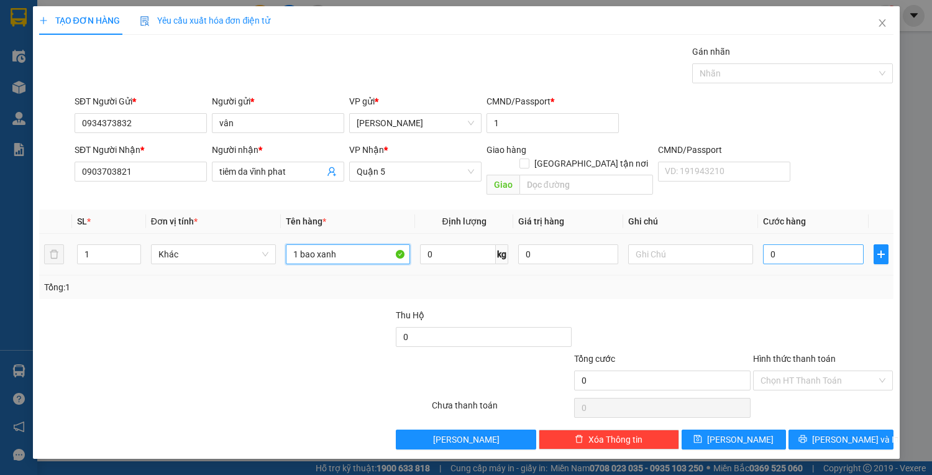
type input "1 bao xanh"
type input "2"
type input "20"
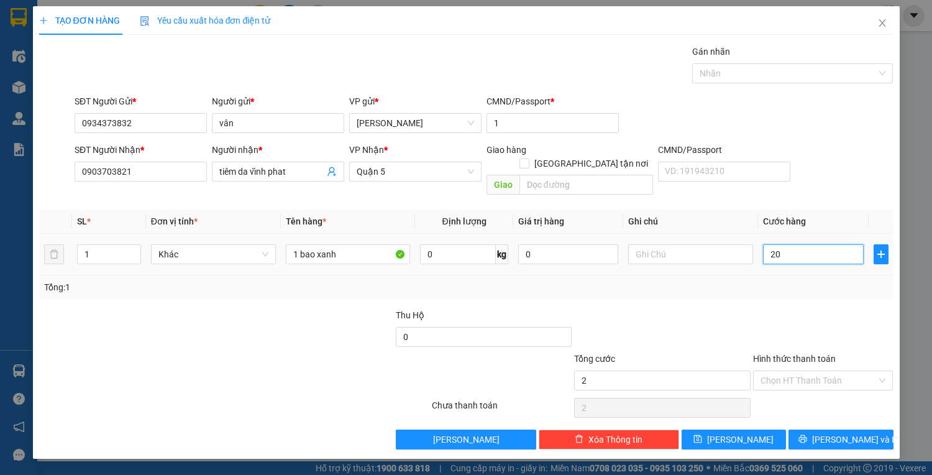
type input "20"
type input "200"
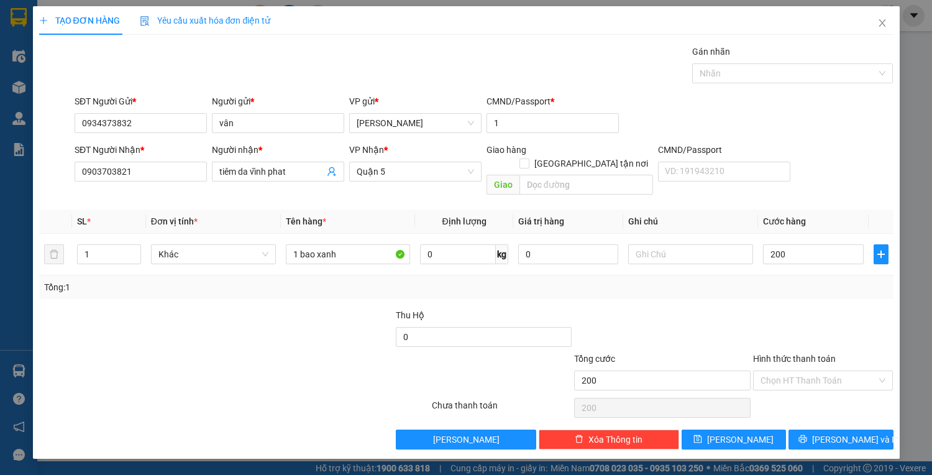
type input "200.000"
click at [801, 379] on div "Hình thức thanh toán Chọn HT Thanh Toán" at bounding box center [823, 373] width 140 height 43
click at [801, 371] on input "Hình thức thanh toán" at bounding box center [818, 380] width 117 height 19
click at [799, 388] on div "Tại văn phòng" at bounding box center [822, 390] width 125 height 14
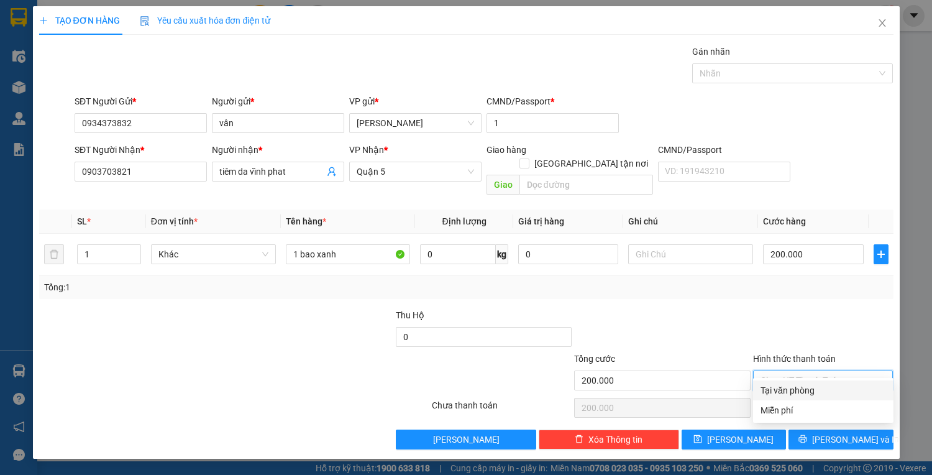
type input "0"
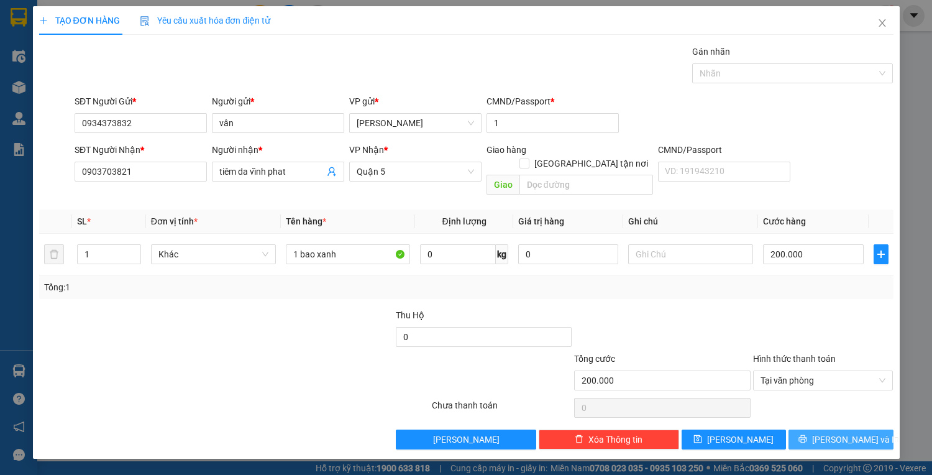
click at [807, 429] on button "[PERSON_NAME] và In" at bounding box center [840, 439] width 104 height 20
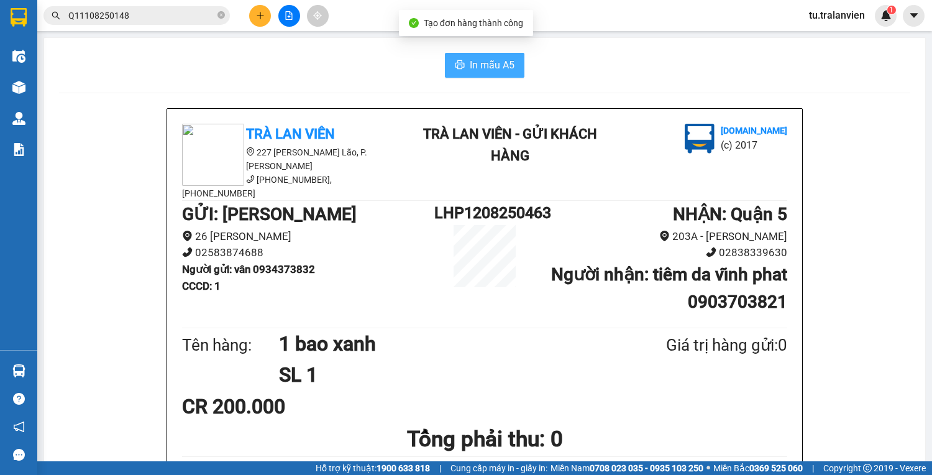
click at [473, 65] on span "In mẫu A5" at bounding box center [492, 65] width 45 height 16
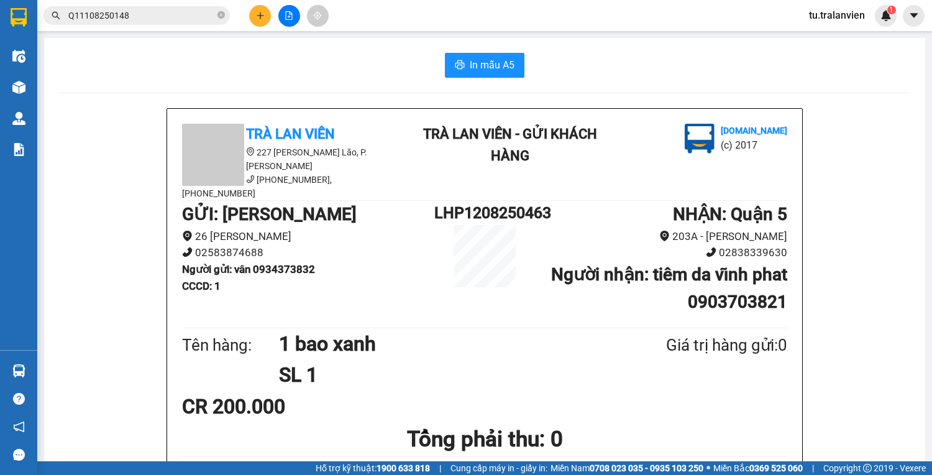
click at [253, 6] on button at bounding box center [260, 16] width 22 height 22
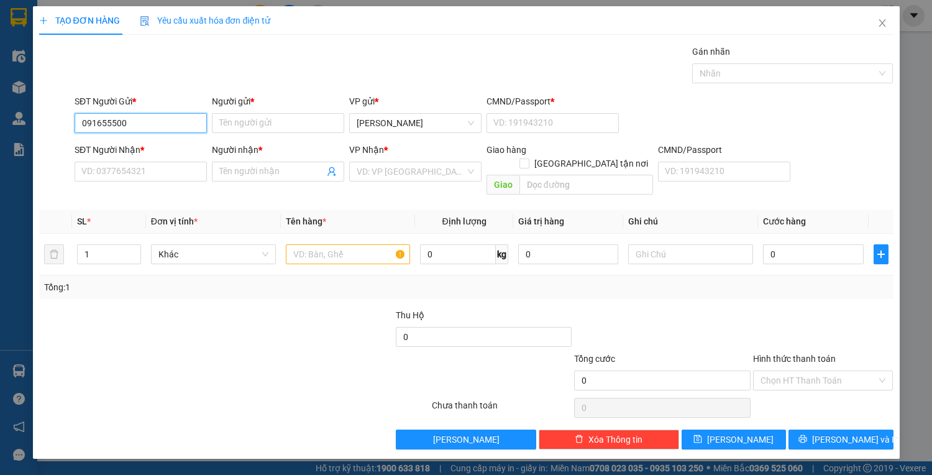
type input "0916555000"
click at [164, 142] on div "0916555000 - DŨNG" at bounding box center [140, 147] width 117 height 14
type input "DŨNG"
type input "1"
type input "0932741077"
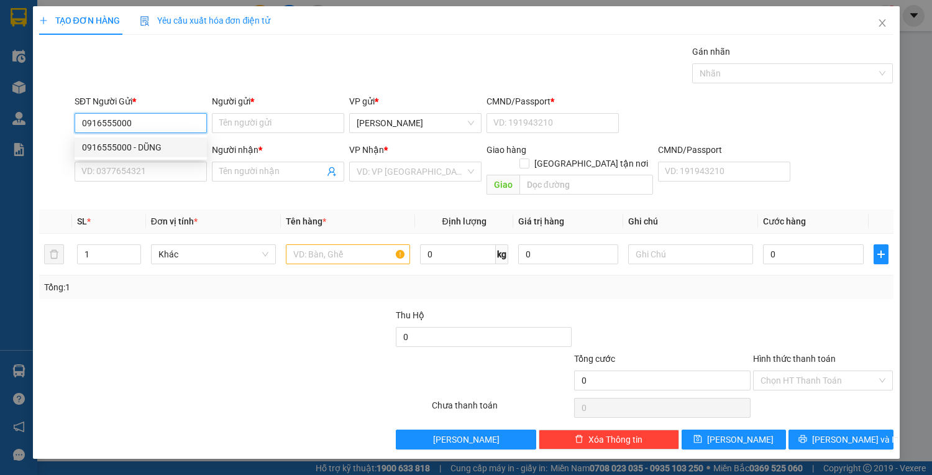
type input "PHƯỚC"
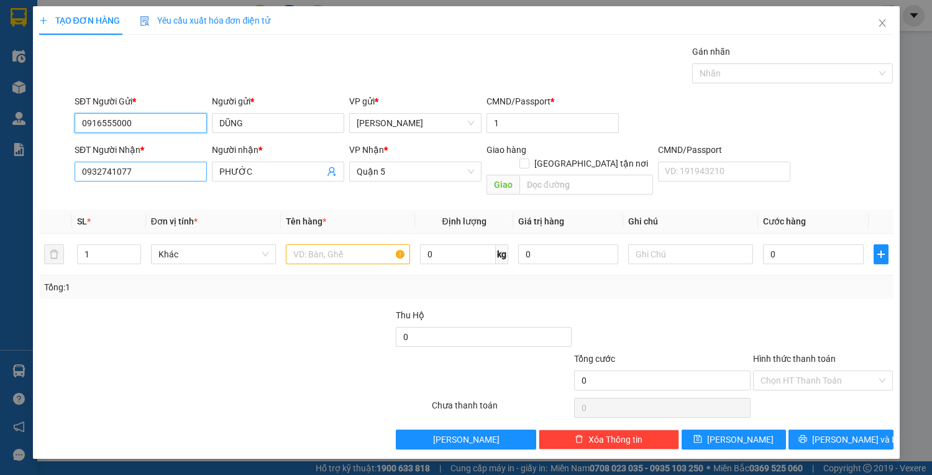
type input "0916555000"
click at [149, 168] on input "0932741077" at bounding box center [141, 171] width 132 height 20
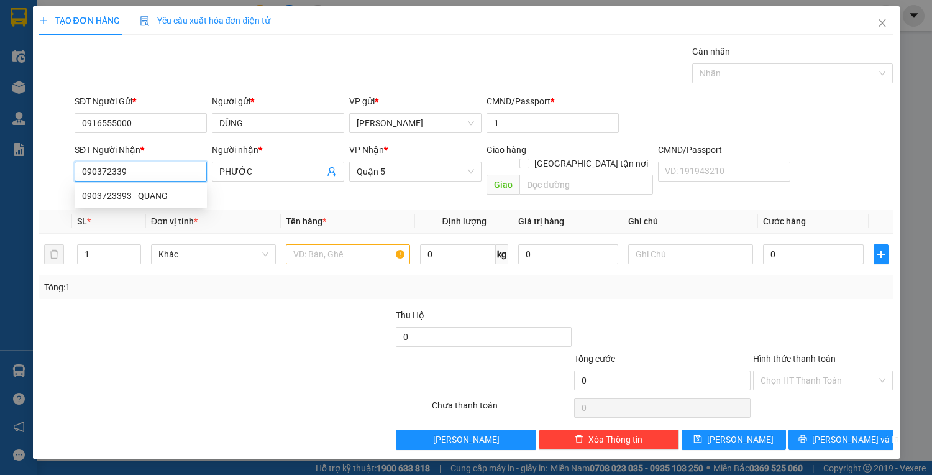
type input "0903723393"
drag, startPoint x: 150, startPoint y: 192, endPoint x: 222, endPoint y: 219, distance: 77.4
click at [150, 193] on div "0903723393 - QUANG" at bounding box center [140, 196] width 117 height 14
type input "QUANG"
type input "0903723393"
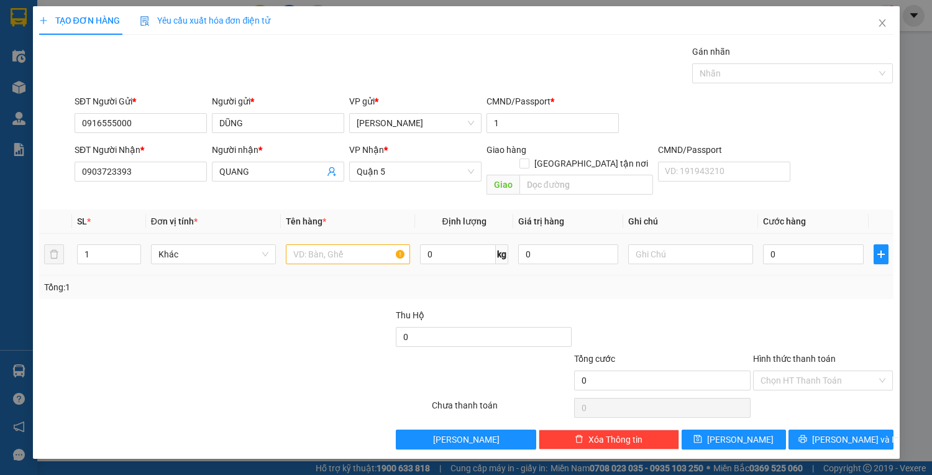
click at [328, 250] on div at bounding box center [348, 254] width 125 height 25
click at [325, 244] on input "text" at bounding box center [348, 254] width 125 height 20
type input "1 t trắng nilon"
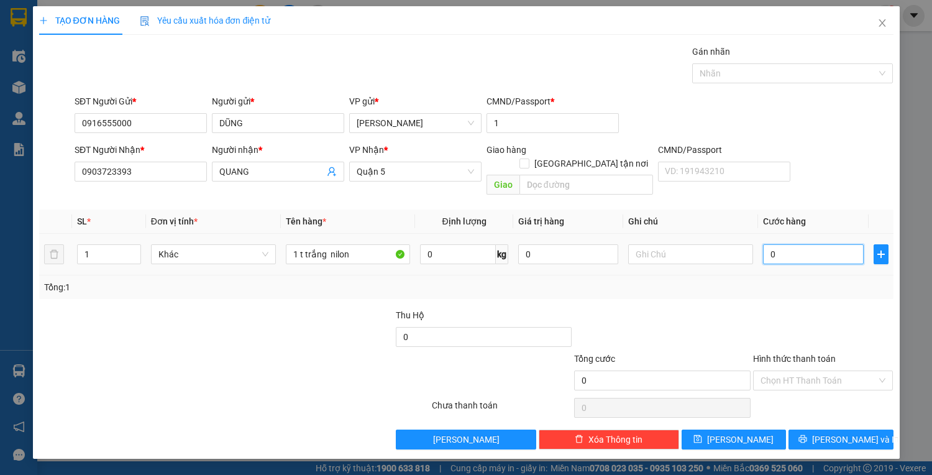
click at [832, 244] on input "0" at bounding box center [813, 254] width 100 height 20
type input "4"
type input "40"
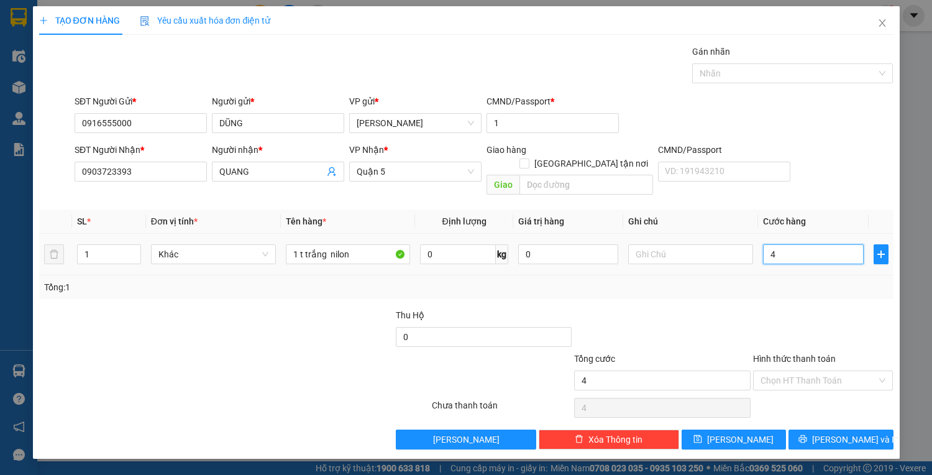
type input "40"
type input "40.000"
click at [797, 371] on input "Hình thức thanh toán" at bounding box center [818, 380] width 117 height 19
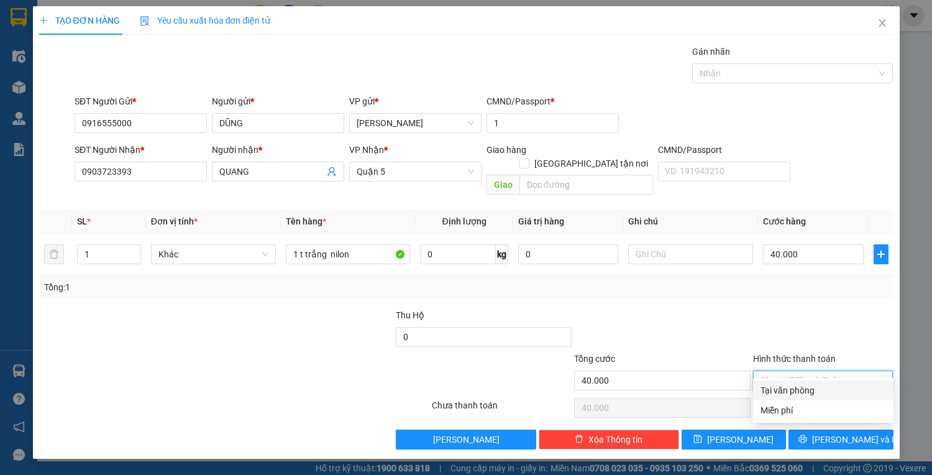
click at [804, 379] on div "Transit Pickup Surcharge Ids Transit Deliver Surcharge Ids Transit Deliver Surc…" at bounding box center [466, 247] width 854 height 404
click at [790, 378] on div "Hình thức thanh toán Chọn HT Thanh Toán" at bounding box center [823, 373] width 140 height 43
click at [800, 371] on input "Hình thức thanh toán" at bounding box center [818, 380] width 117 height 19
click at [799, 389] on div "Tại văn phòng" at bounding box center [822, 390] width 125 height 14
type input "0"
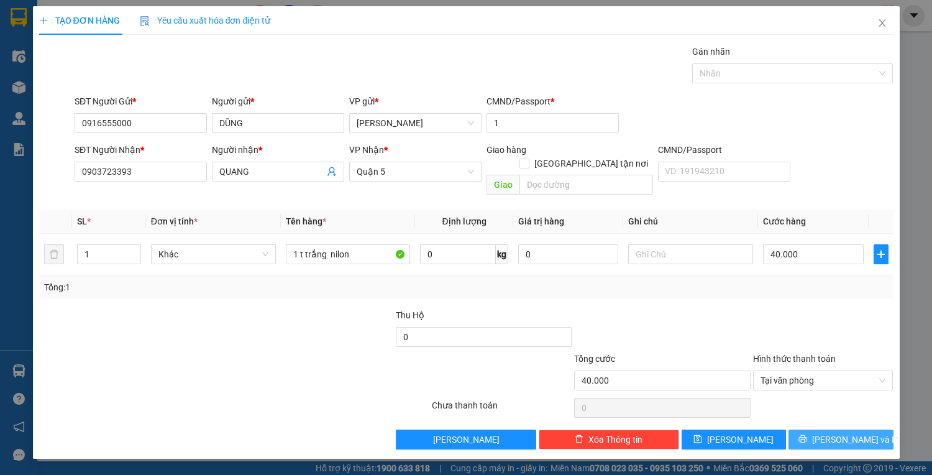
click at [807, 434] on icon "printer" at bounding box center [802, 438] width 9 height 9
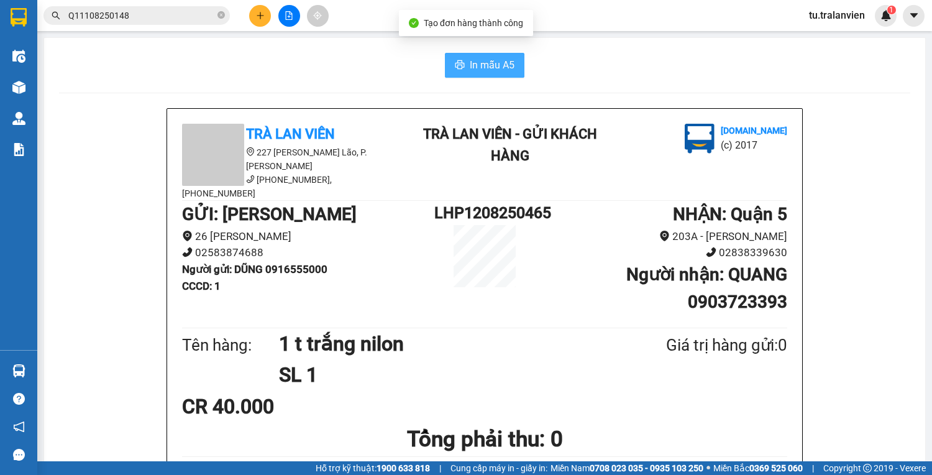
click at [474, 60] on span "In mẫu A5" at bounding box center [492, 65] width 45 height 16
click at [256, 12] on icon "plus" at bounding box center [260, 15] width 9 height 9
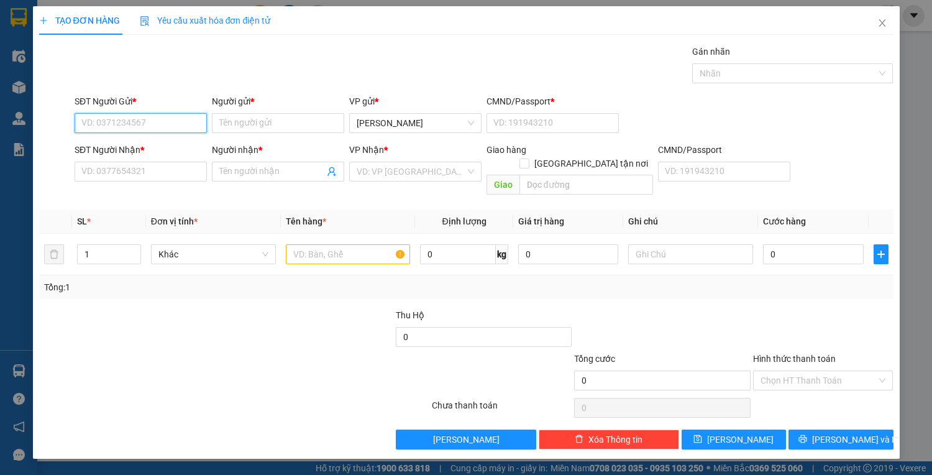
click at [82, 121] on input "SĐT Người Gửi *" at bounding box center [141, 123] width 132 height 20
paste input "0358808086"
type input "0358808086"
click at [231, 127] on input "Người gửi *" at bounding box center [278, 123] width 132 height 20
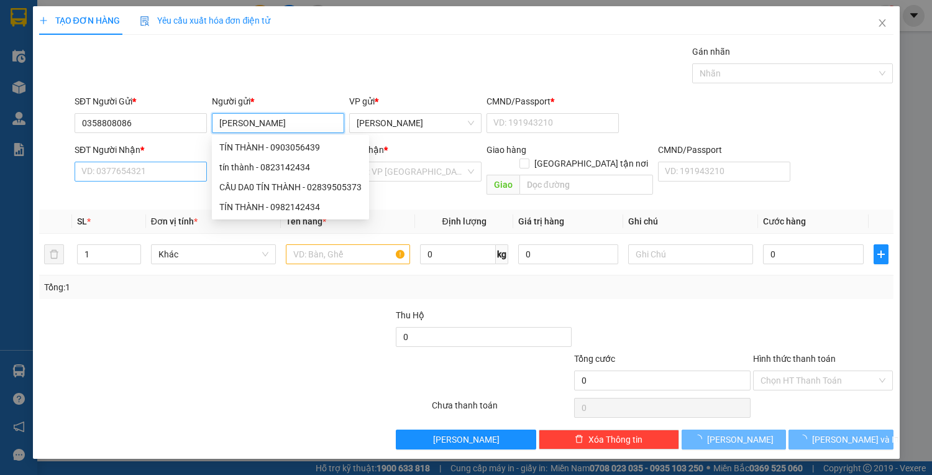
type input "[PERSON_NAME]"
click at [164, 171] on input "SĐT Người Nhận *" at bounding box center [141, 171] width 132 height 20
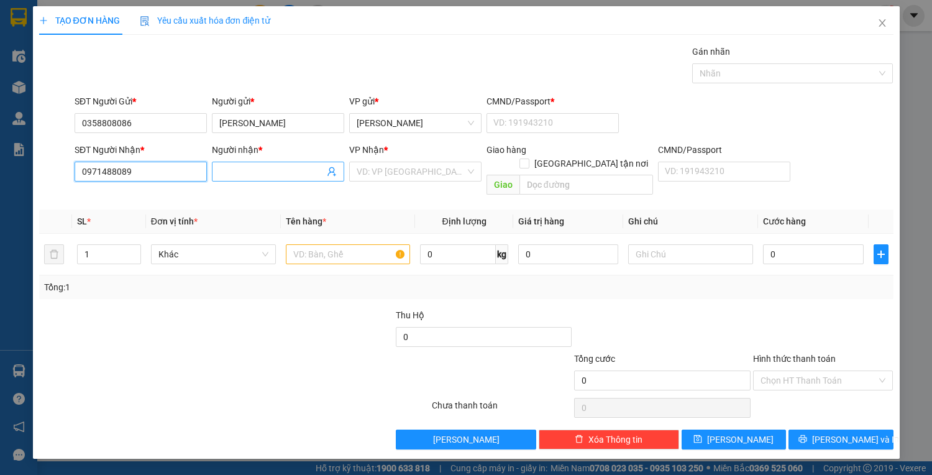
type input "0971488089"
click at [247, 170] on input "Người nhận *" at bounding box center [271, 172] width 105 height 14
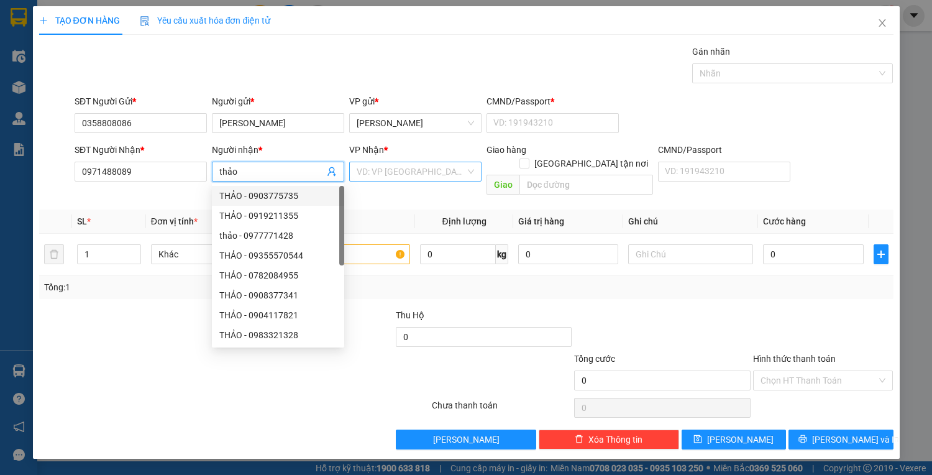
type input "thảo"
click at [398, 162] on input "search" at bounding box center [411, 171] width 109 height 19
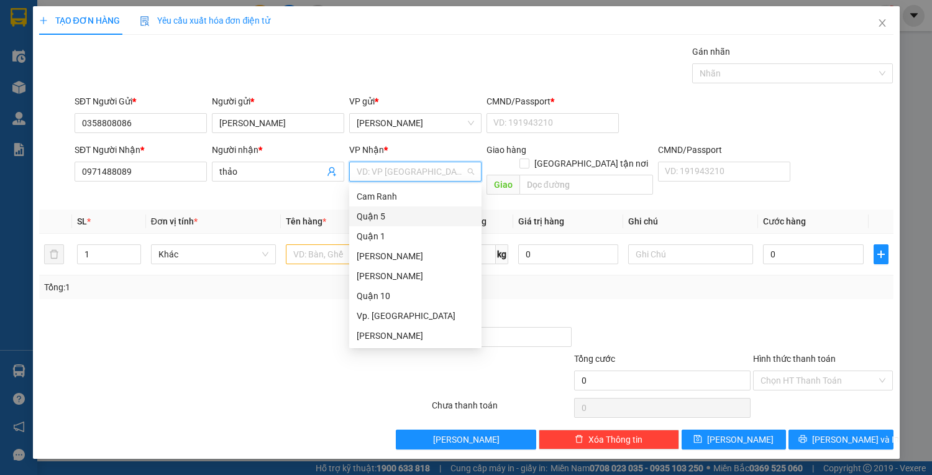
drag, startPoint x: 382, startPoint y: 234, endPoint x: 363, endPoint y: 224, distance: 21.7
click at [363, 224] on div "Cam Ranh [GEOGRAPHIC_DATA] 10 Vp. Cam [GEOGRAPHIC_DATA]" at bounding box center [415, 265] width 132 height 159
click at [363, 211] on div "Quận 5" at bounding box center [415, 216] width 117 height 14
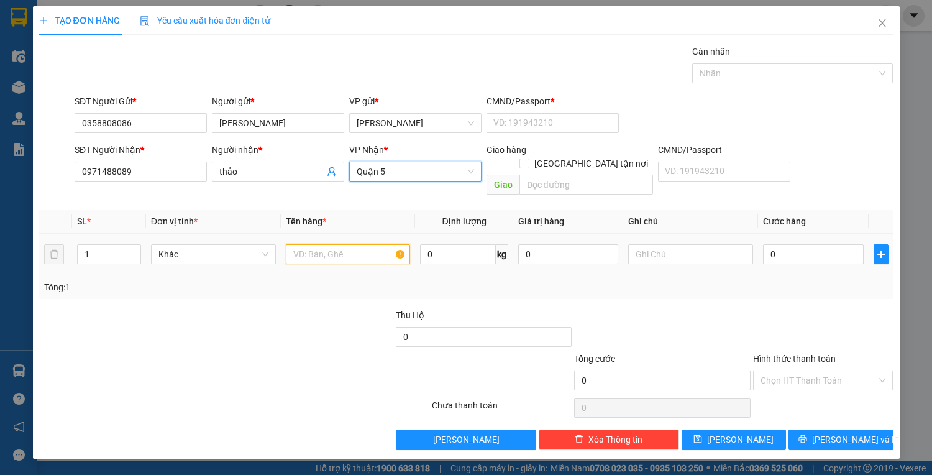
click at [333, 244] on input "text" at bounding box center [348, 254] width 125 height 20
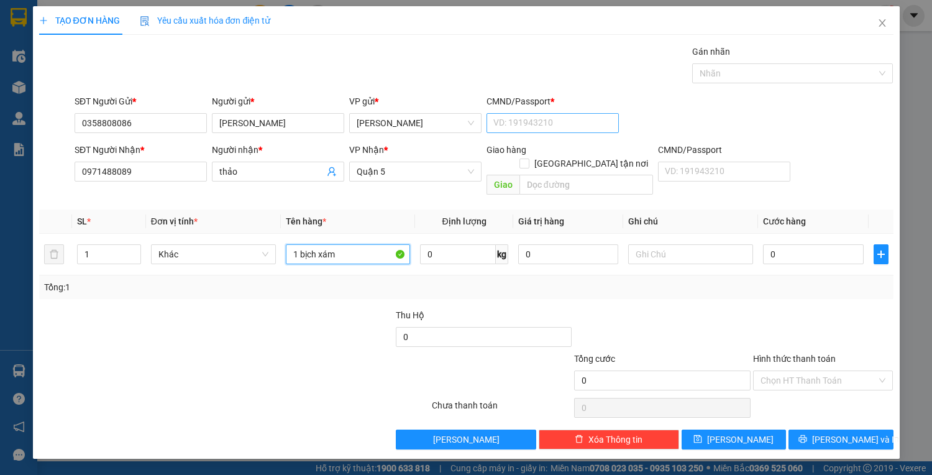
type input "1 bịch xám"
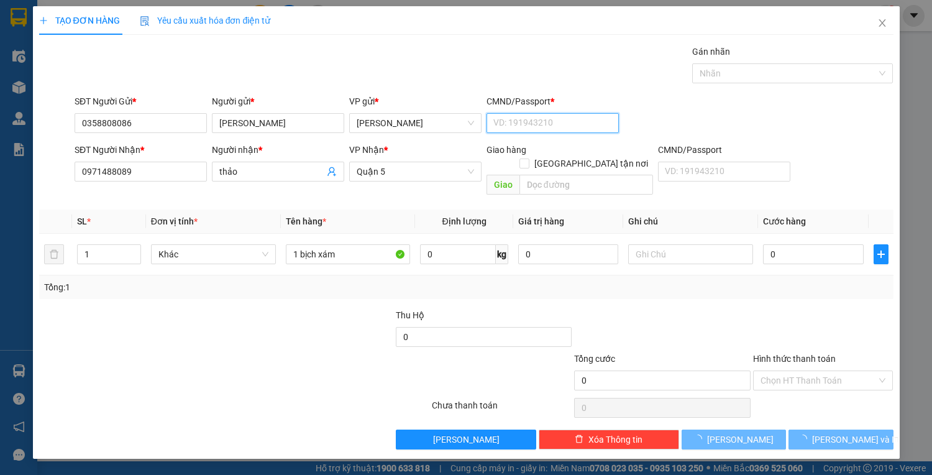
click at [507, 127] on input "CMND/Passport *" at bounding box center [552, 123] width 132 height 20
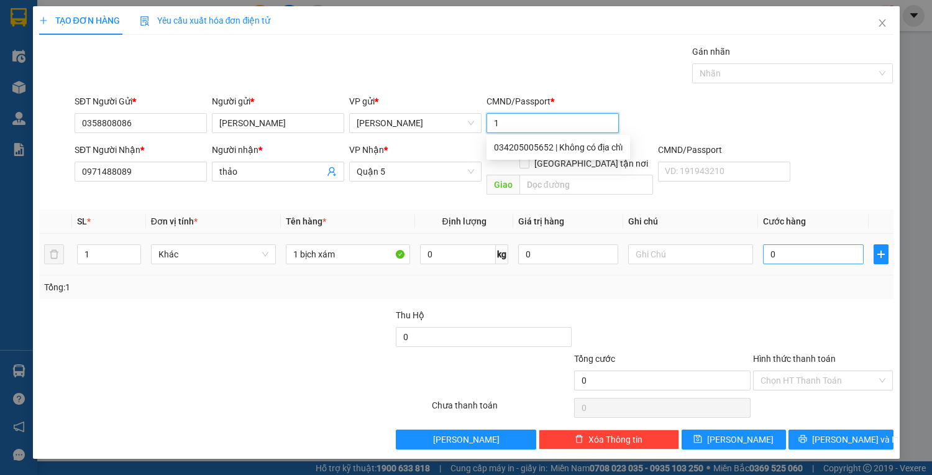
type input "1"
click at [776, 246] on input "0" at bounding box center [813, 254] width 100 height 20
type input "3"
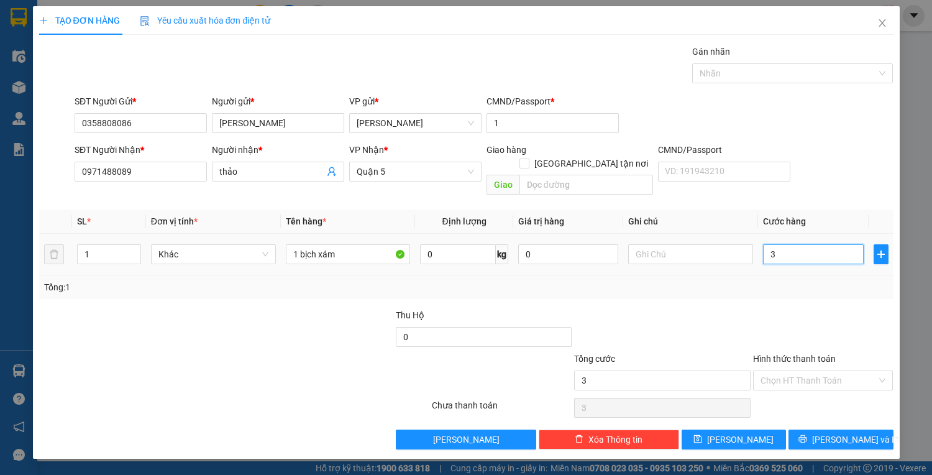
type input "30"
type input "30.000"
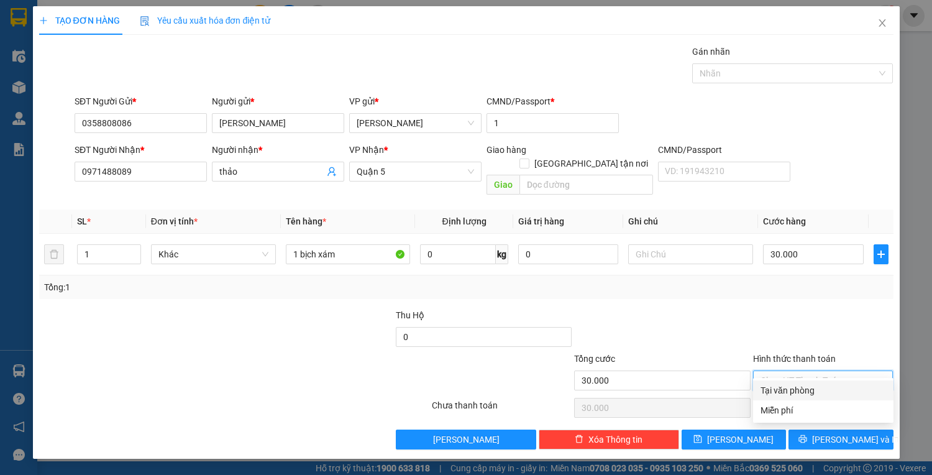
click at [789, 371] on input "Hình thức thanh toán" at bounding box center [818, 380] width 117 height 19
click at [779, 383] on div "Tại văn phòng" at bounding box center [823, 390] width 140 height 20
type input "0"
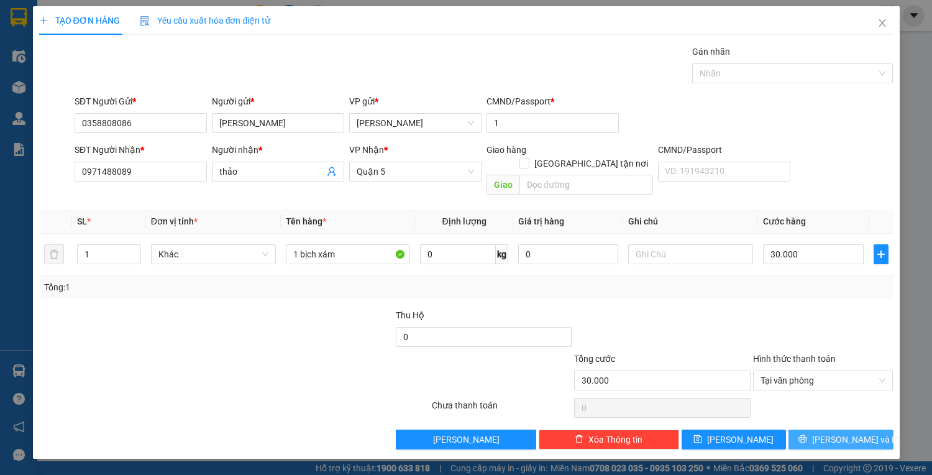
click at [810, 429] on button "[PERSON_NAME] và In" at bounding box center [840, 439] width 104 height 20
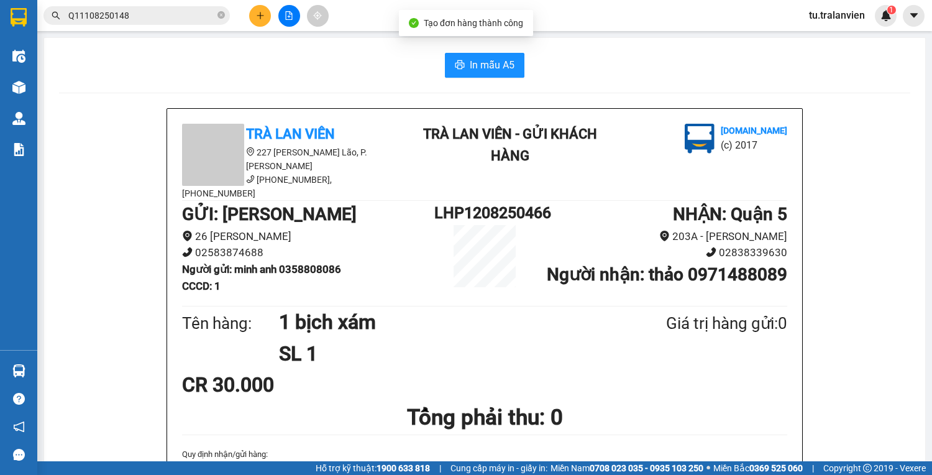
click at [420, 65] on div "In mẫu A5" at bounding box center [484, 65] width 851 height 25
click at [445, 67] on button "In mẫu A5" at bounding box center [485, 65] width 80 height 25
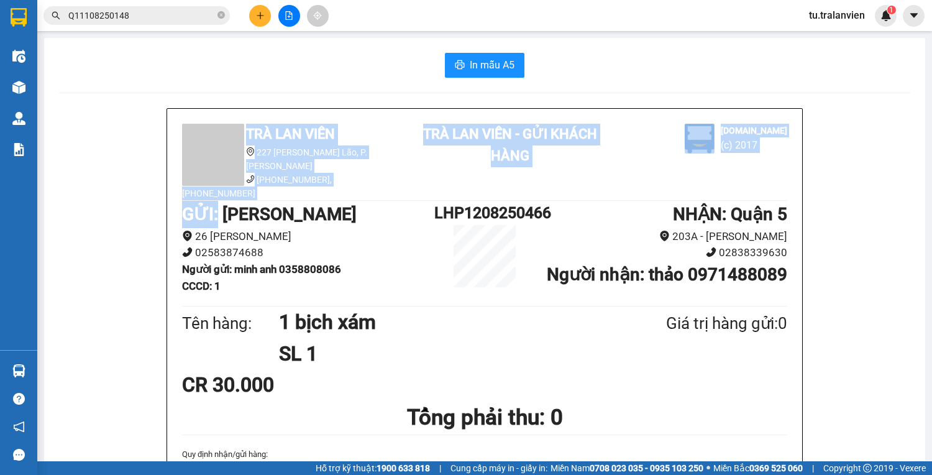
drag, startPoint x: 152, startPoint y: 37, endPoint x: 269, endPoint y: 184, distance: 187.8
click at [288, 179] on div "Trà Lan Viên 227 [PERSON_NAME], P. [PERSON_NAME] [PHONE_NUMBER], [PHONE_NUMBER]" at bounding box center [293, 162] width 229 height 76
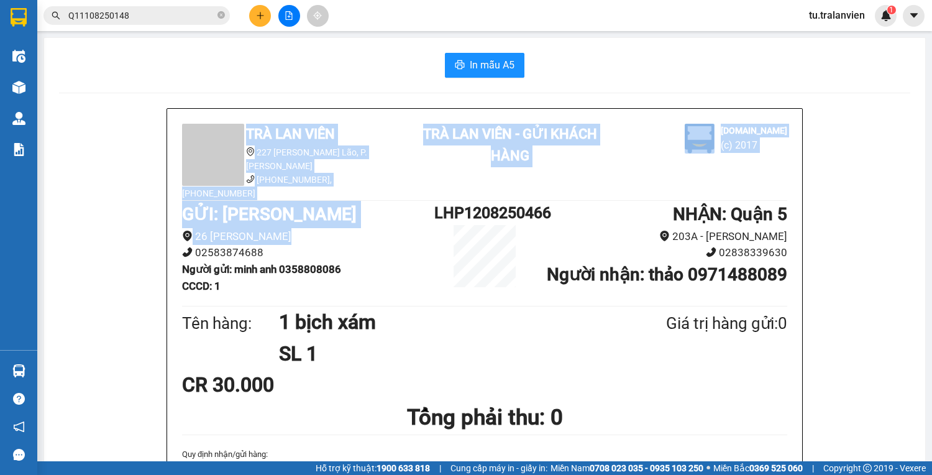
drag, startPoint x: 45, startPoint y: 40, endPoint x: 392, endPoint y: 213, distance: 388.0
drag, startPoint x: 158, startPoint y: 101, endPoint x: 415, endPoint y: 258, distance: 301.3
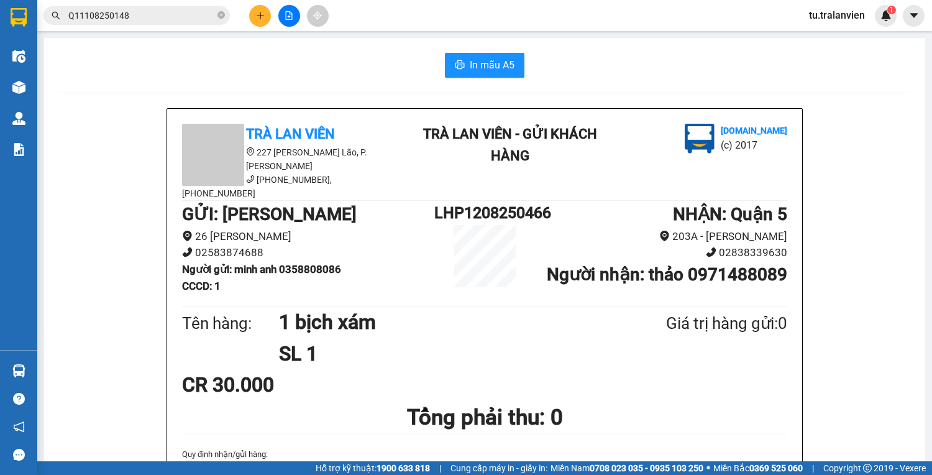
click at [487, 312] on h1 "1 bịch xám" at bounding box center [442, 321] width 327 height 31
drag, startPoint x: 40, startPoint y: 34, endPoint x: 392, endPoint y: 132, distance: 364.8
click at [391, 155] on main "In mẫu A5 Trà Lan Viên 227 [PERSON_NAME], P. [PERSON_NAME] Lão [PHONE_NUMBER], …" at bounding box center [466, 230] width 932 height 461
click at [335, 77] on div "In mẫu A5" at bounding box center [484, 65] width 851 height 25
click at [265, 9] on button at bounding box center [260, 16] width 22 height 22
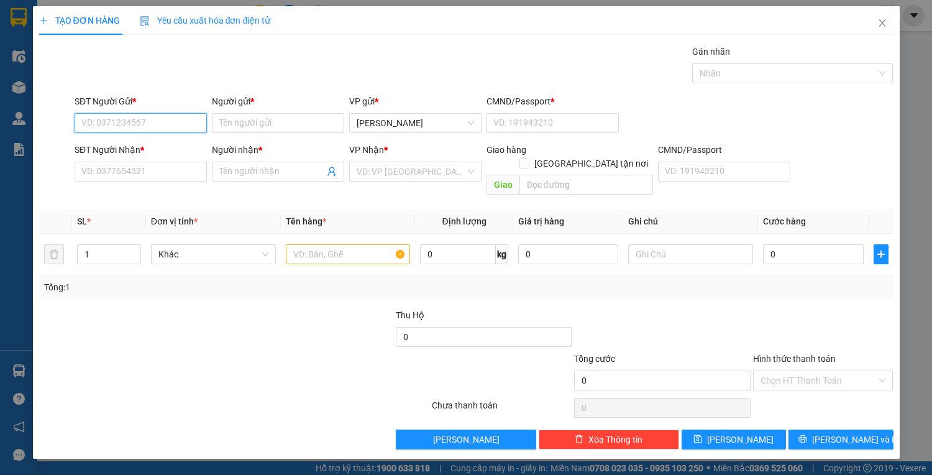
click at [181, 116] on input "SĐT Người Gửi *" at bounding box center [141, 123] width 132 height 20
drag, startPoint x: 172, startPoint y: 148, endPoint x: 298, endPoint y: 204, distance: 137.1
click at [172, 149] on div "0905811118 - [PERSON_NAME]" at bounding box center [143, 147] width 122 height 14
type input "0905811118"
type input "[PERSON_NAME]"
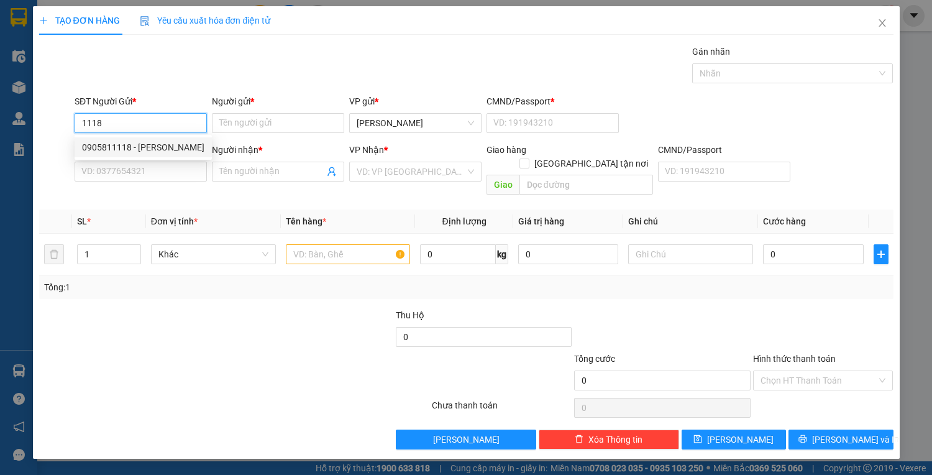
type input "056071001124"
type input "0967410485"
type input "BÌNH"
type input "0123456789"
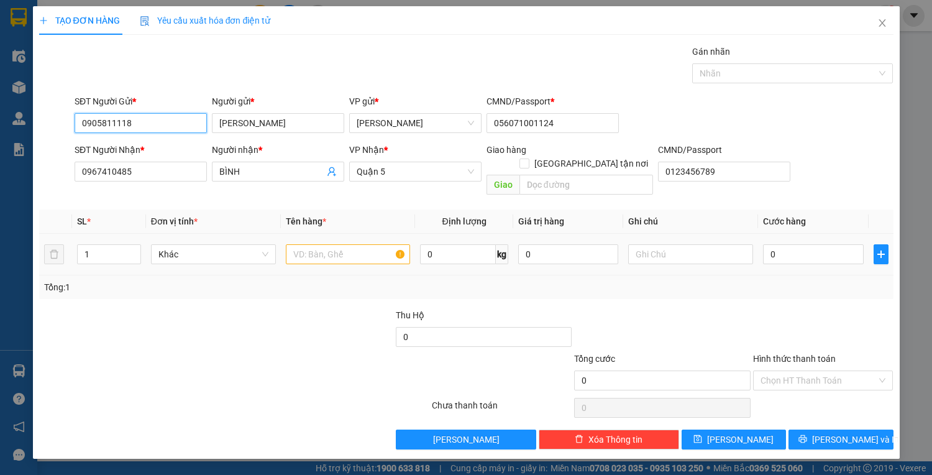
type input "0905811118"
click at [314, 247] on input "text" at bounding box center [348, 254] width 125 height 20
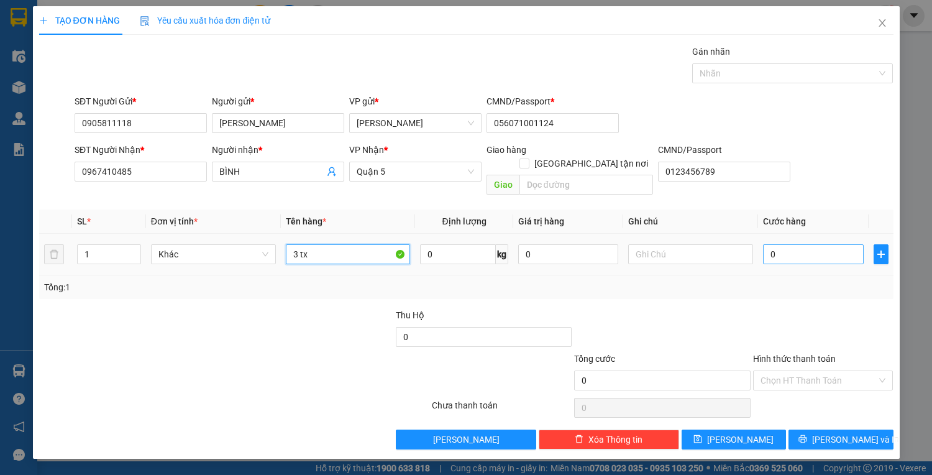
type input "3 tx"
click at [785, 244] on input "0" at bounding box center [813, 254] width 100 height 20
type input "2"
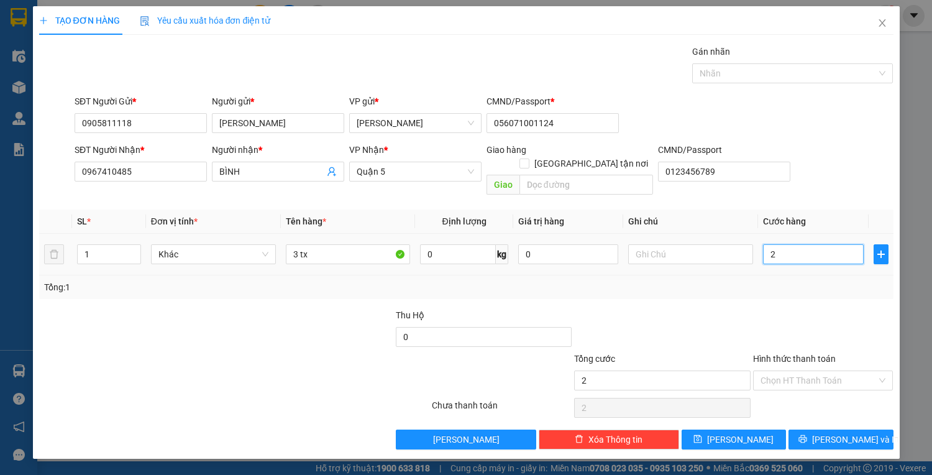
type input "24"
type input "240"
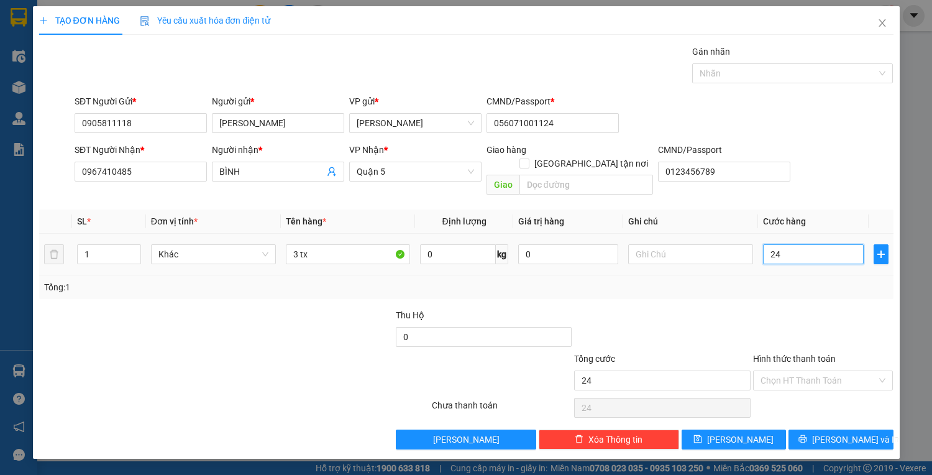
type input "240"
type input "240.000"
click at [820, 376] on div "Hình thức thanh toán Chọn HT Thanh Toán" at bounding box center [823, 373] width 140 height 43
click at [819, 375] on span at bounding box center [818, 380] width 117 height 19
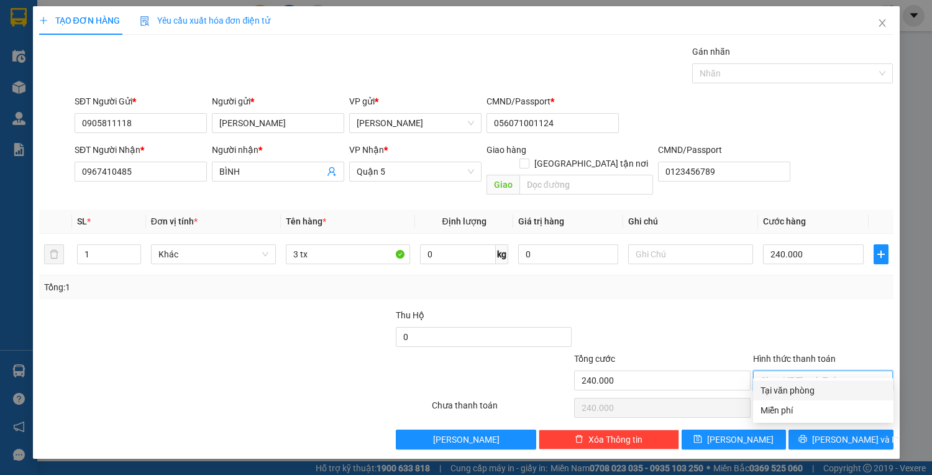
click at [817, 384] on div "Tại văn phòng" at bounding box center [822, 390] width 125 height 14
type input "0"
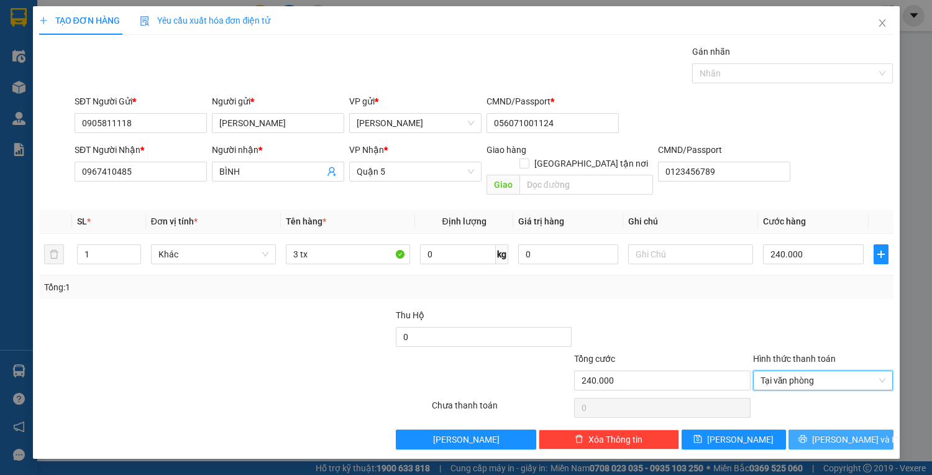
click at [814, 429] on button "[PERSON_NAME] và In" at bounding box center [840, 439] width 104 height 20
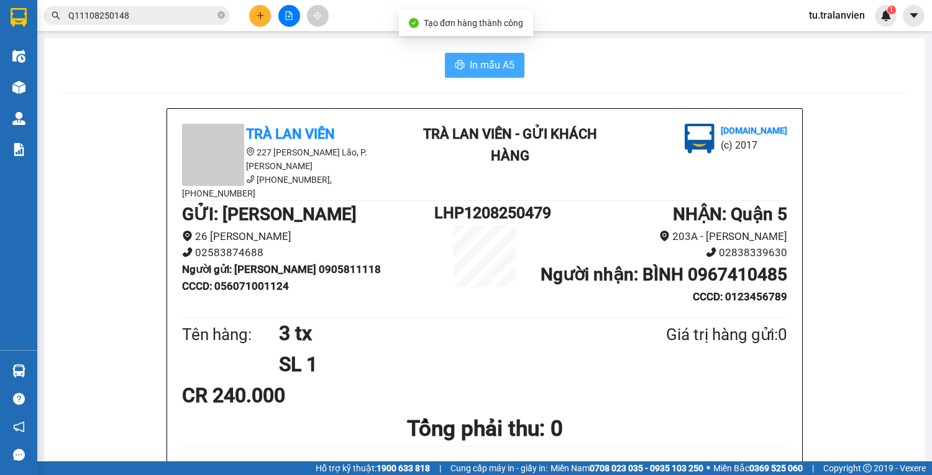
drag, startPoint x: 472, startPoint y: 80, endPoint x: 474, endPoint y: 73, distance: 7.1
click at [477, 60] on span "In mẫu A5" at bounding box center [492, 65] width 45 height 16
